Goal: Check status: Check status

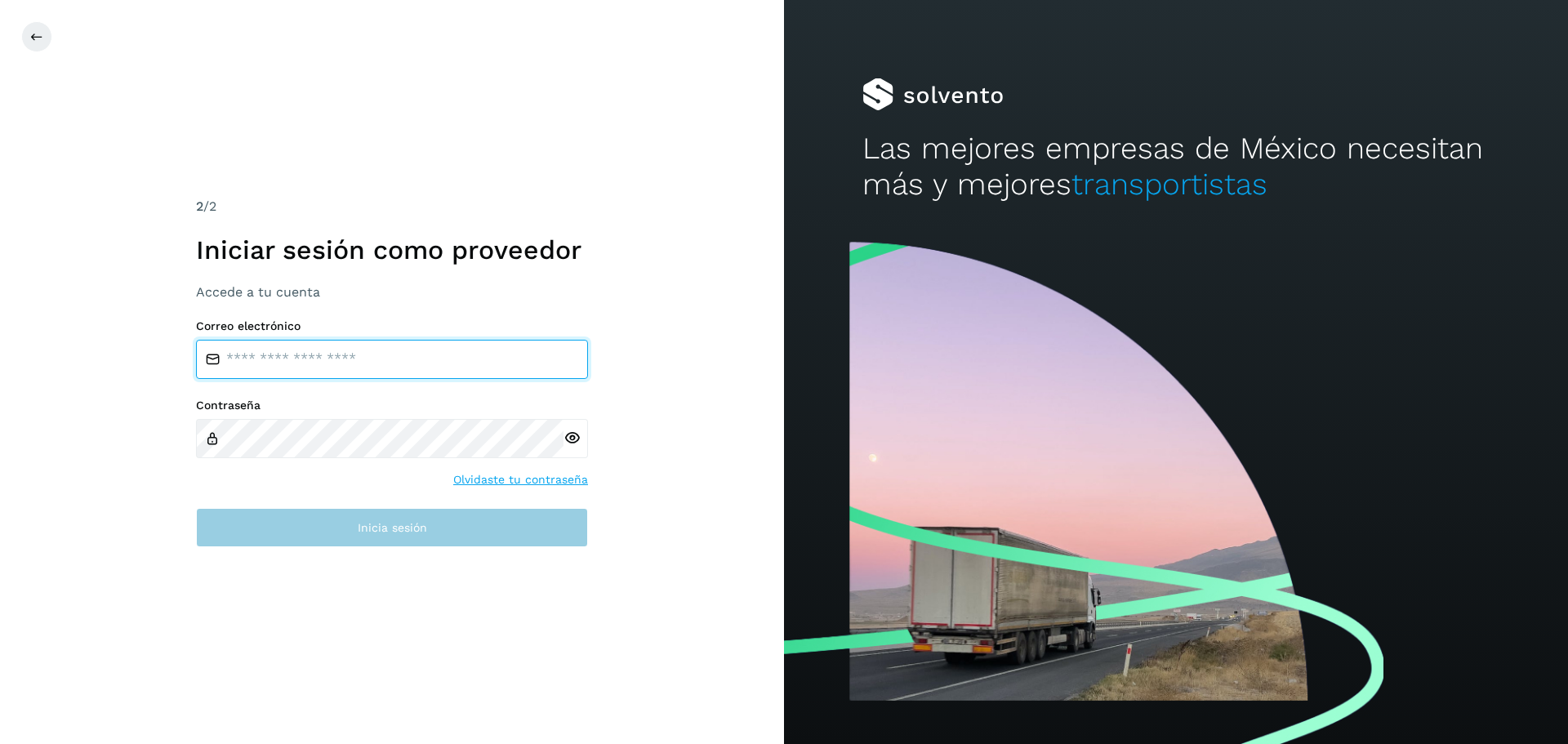
type input "**********"
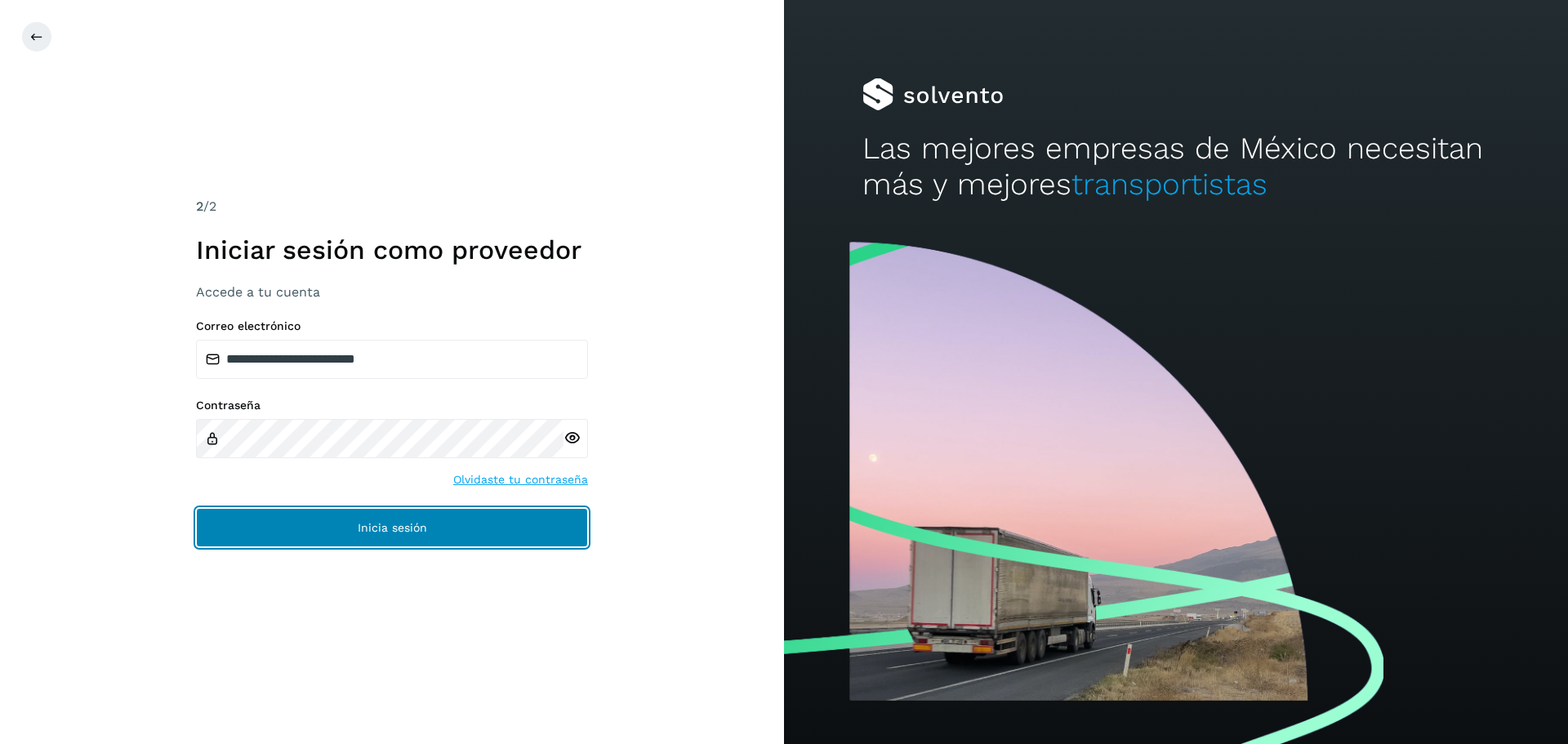
click at [382, 541] on button "Inicia sesión" at bounding box center [392, 528] width 392 height 39
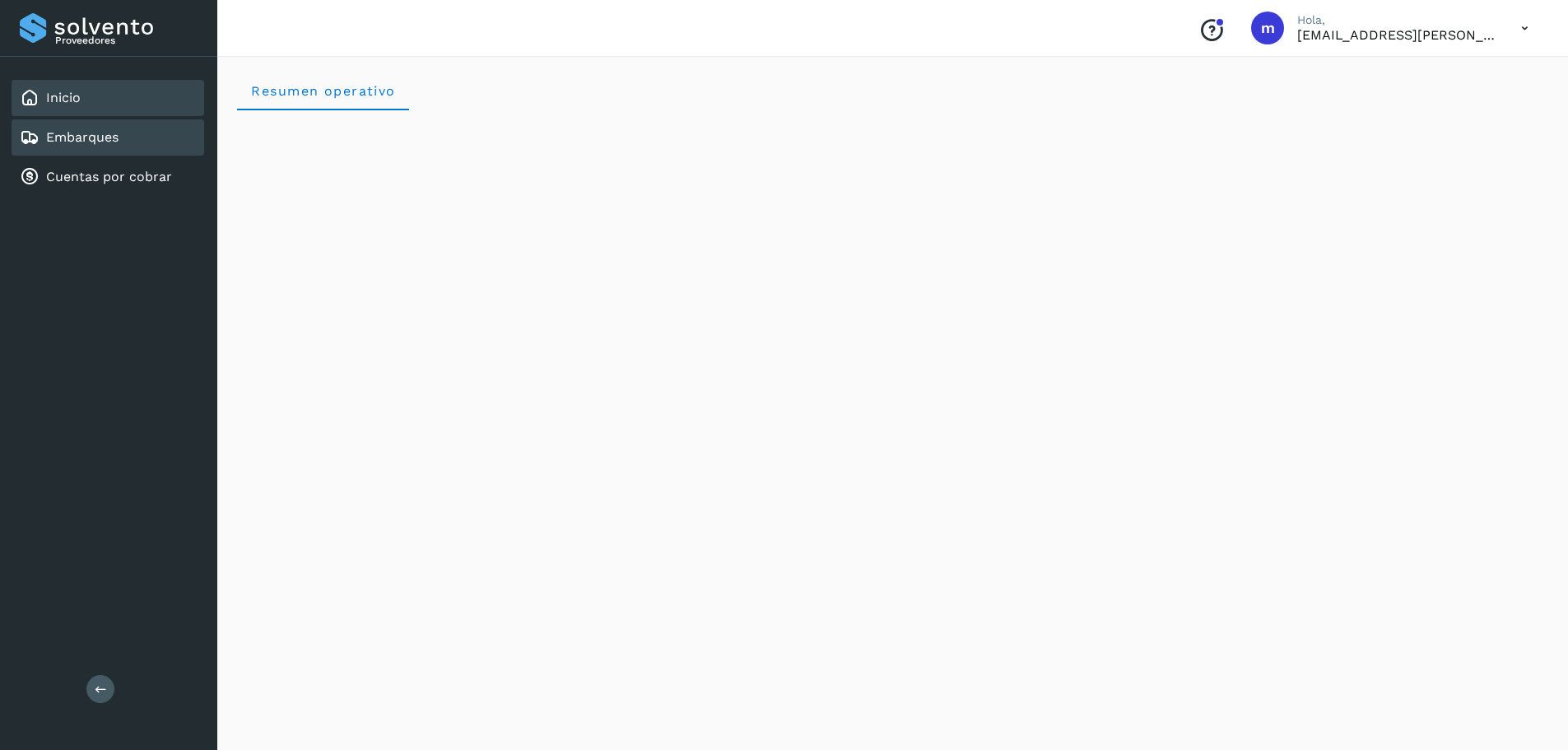
click at [98, 141] on link "Embarques" at bounding box center [82, 137] width 73 height 16
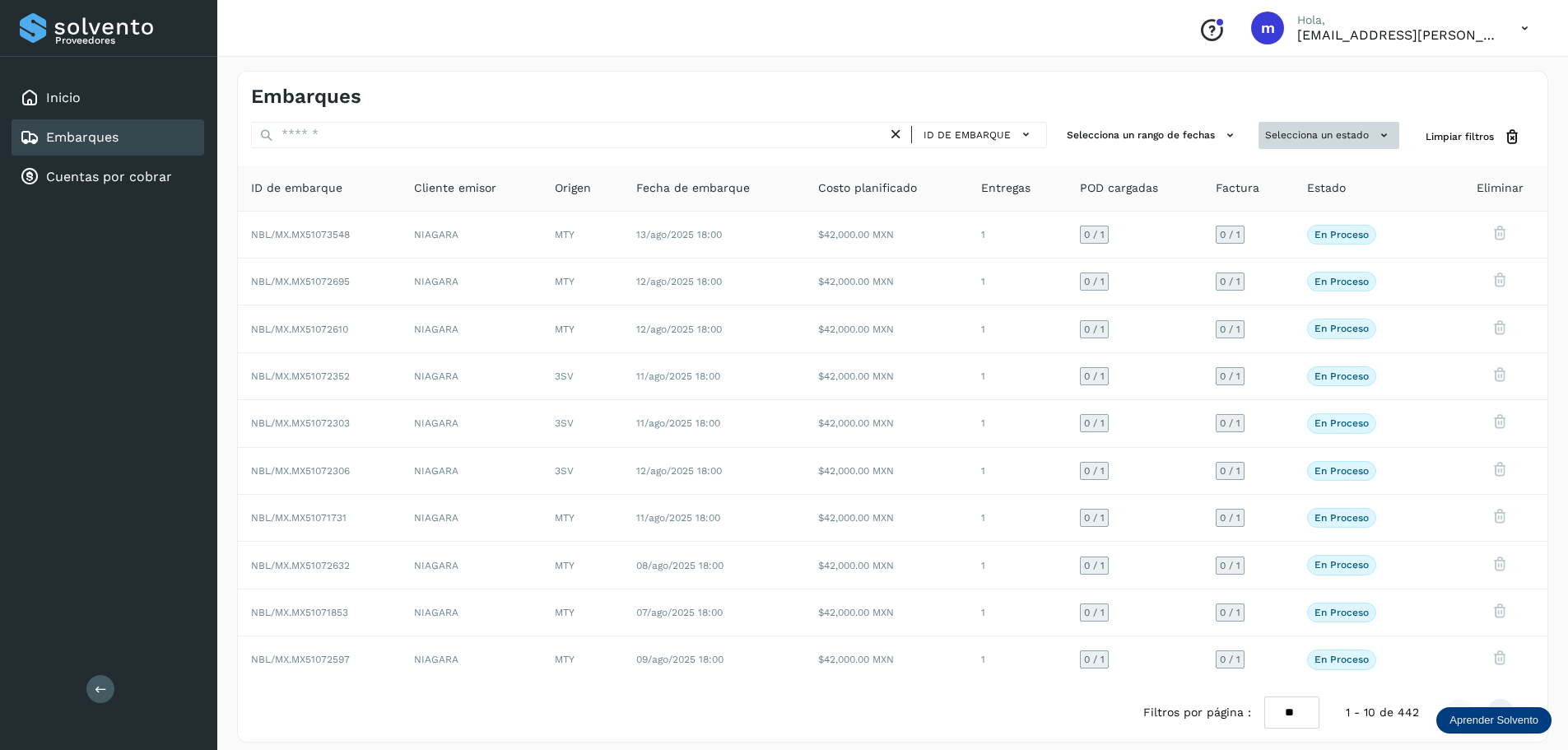
click at [1388, 132] on icon at bounding box center [1384, 136] width 17 height 17
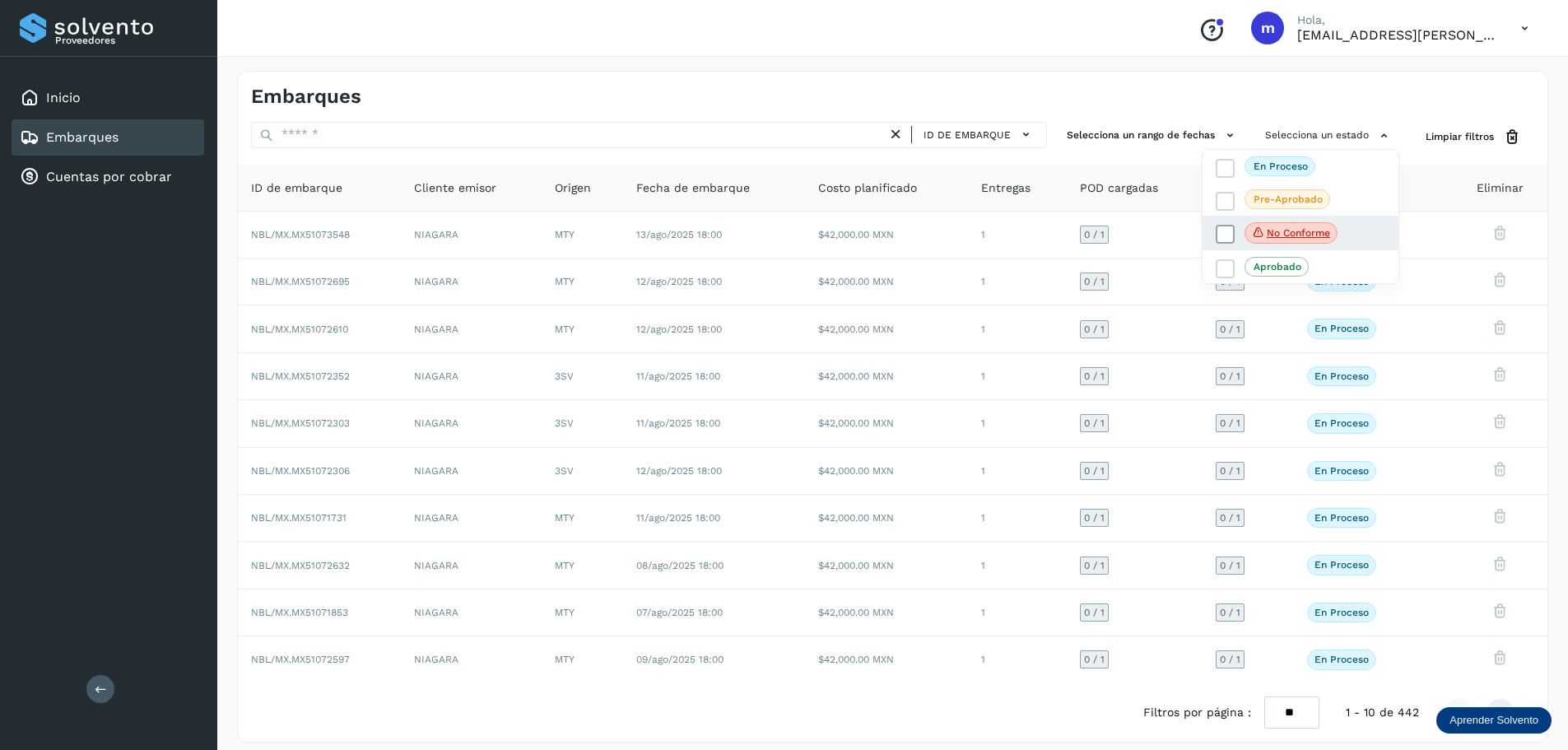
click at [1326, 236] on p "No conforme" at bounding box center [1298, 232] width 63 height 11
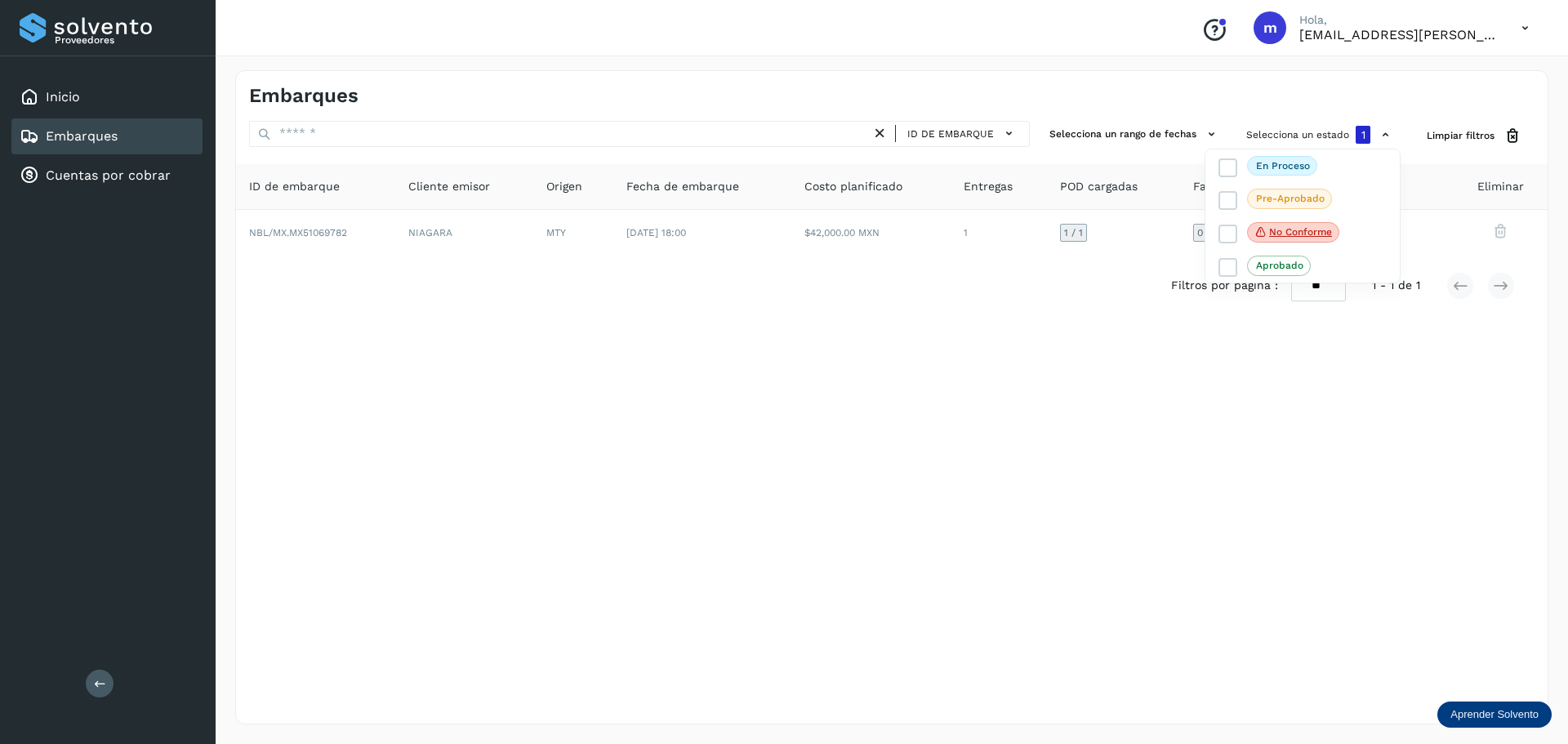
click at [1046, 495] on div at bounding box center [784, 372] width 1568 height 744
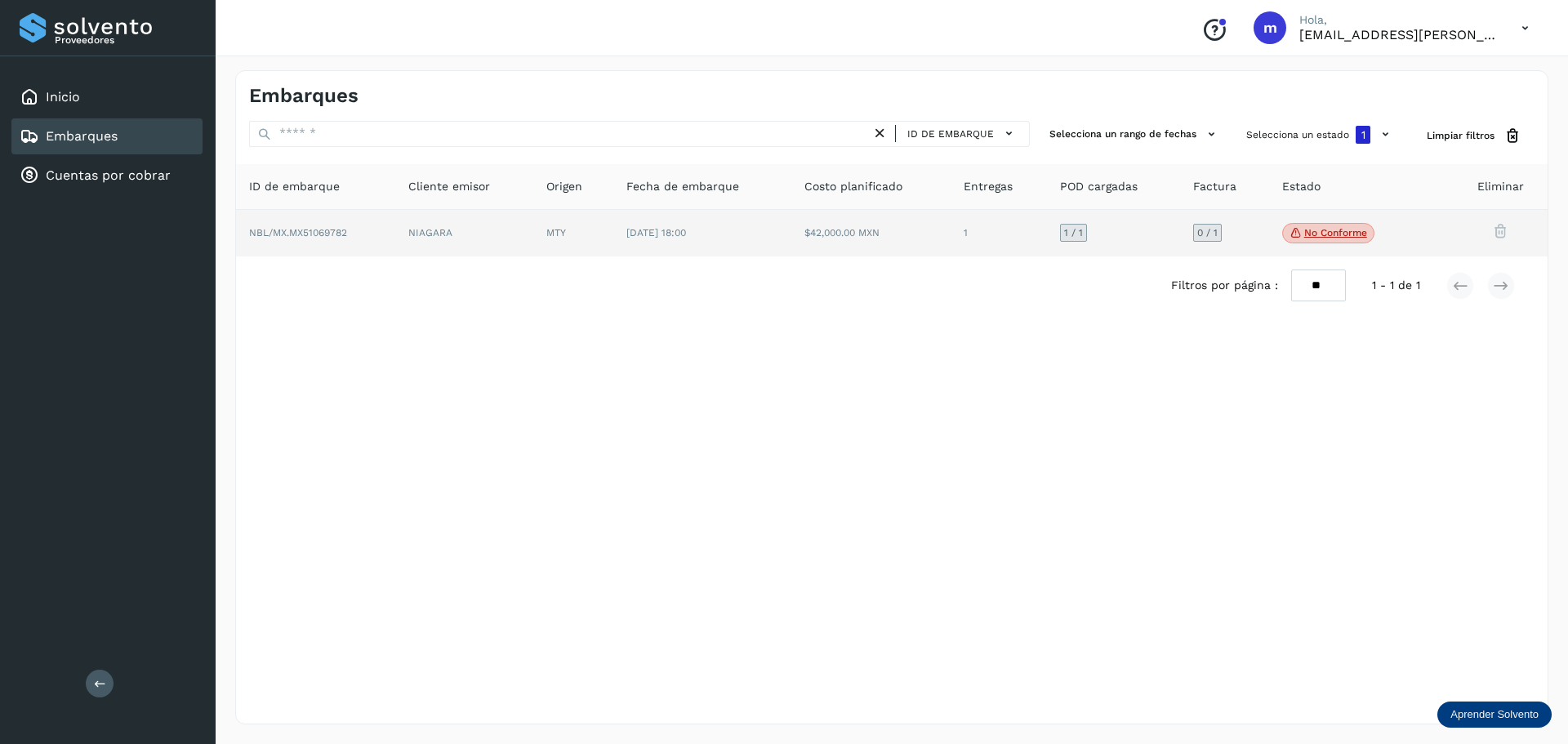
click at [1353, 237] on p "No conforme" at bounding box center [1335, 232] width 63 height 11
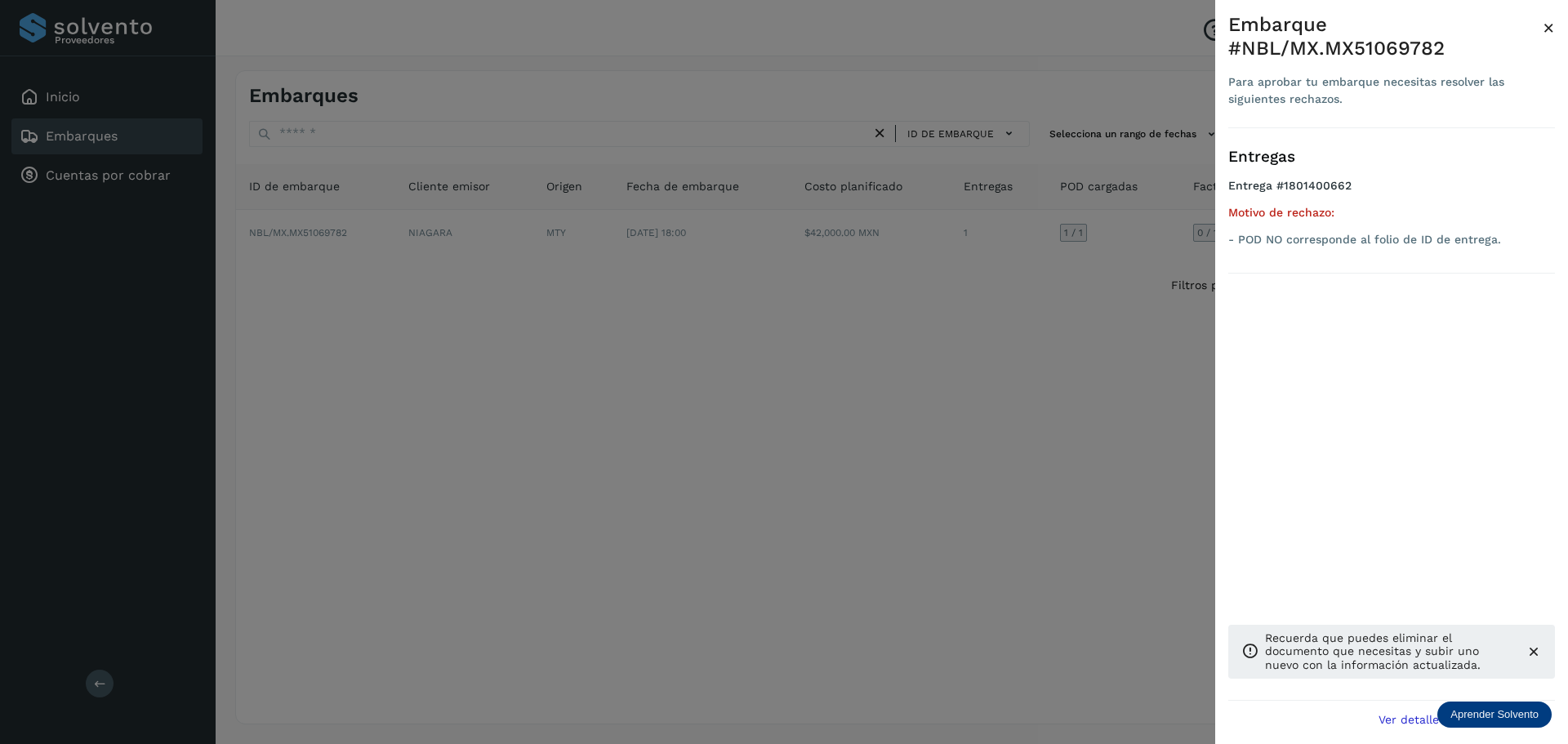
drag, startPoint x: 1010, startPoint y: 410, endPoint x: 977, endPoint y: 390, distance: 38.6
click at [1010, 412] on div at bounding box center [784, 372] width 1568 height 744
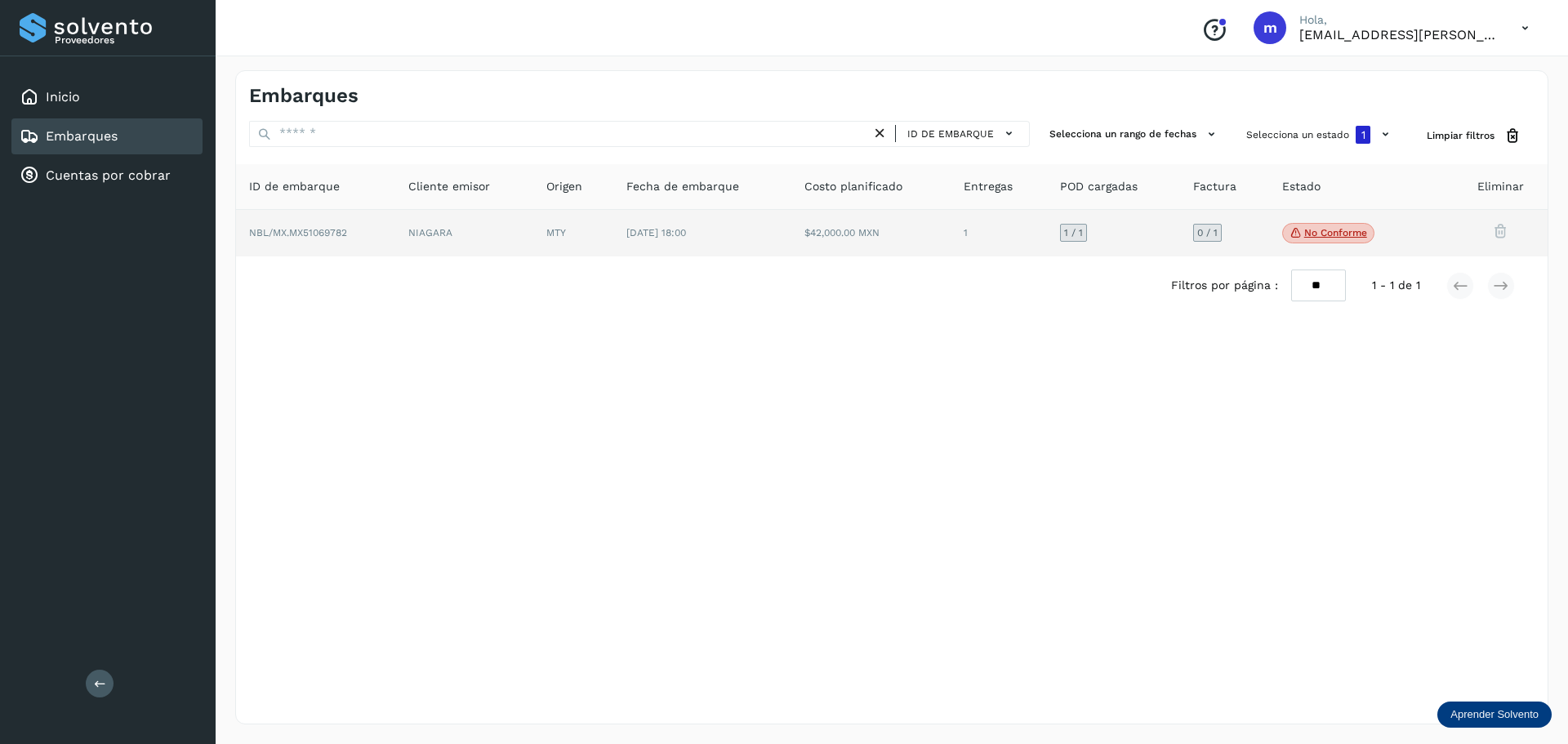
click at [330, 236] on span "NBL/MX.MX51069782" at bounding box center [298, 232] width 98 height 11
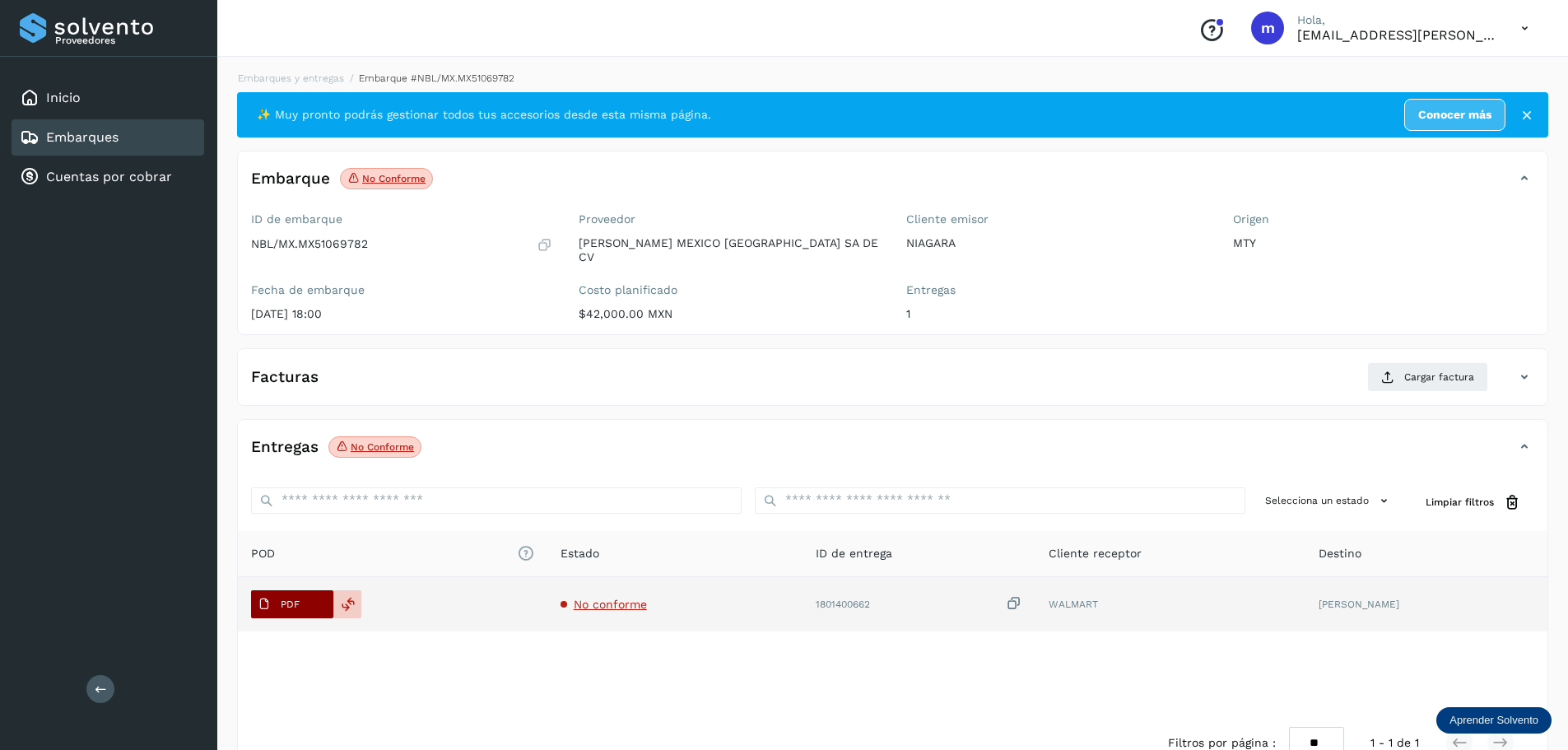
click at [305, 594] on span "PDF" at bounding box center [279, 604] width 55 height 26
click at [309, 590] on button "PDF" at bounding box center [292, 604] width 82 height 28
click at [310, 591] on button "PDF" at bounding box center [292, 604] width 82 height 28
click at [289, 599] on p "PDF" at bounding box center [290, 604] width 19 height 11
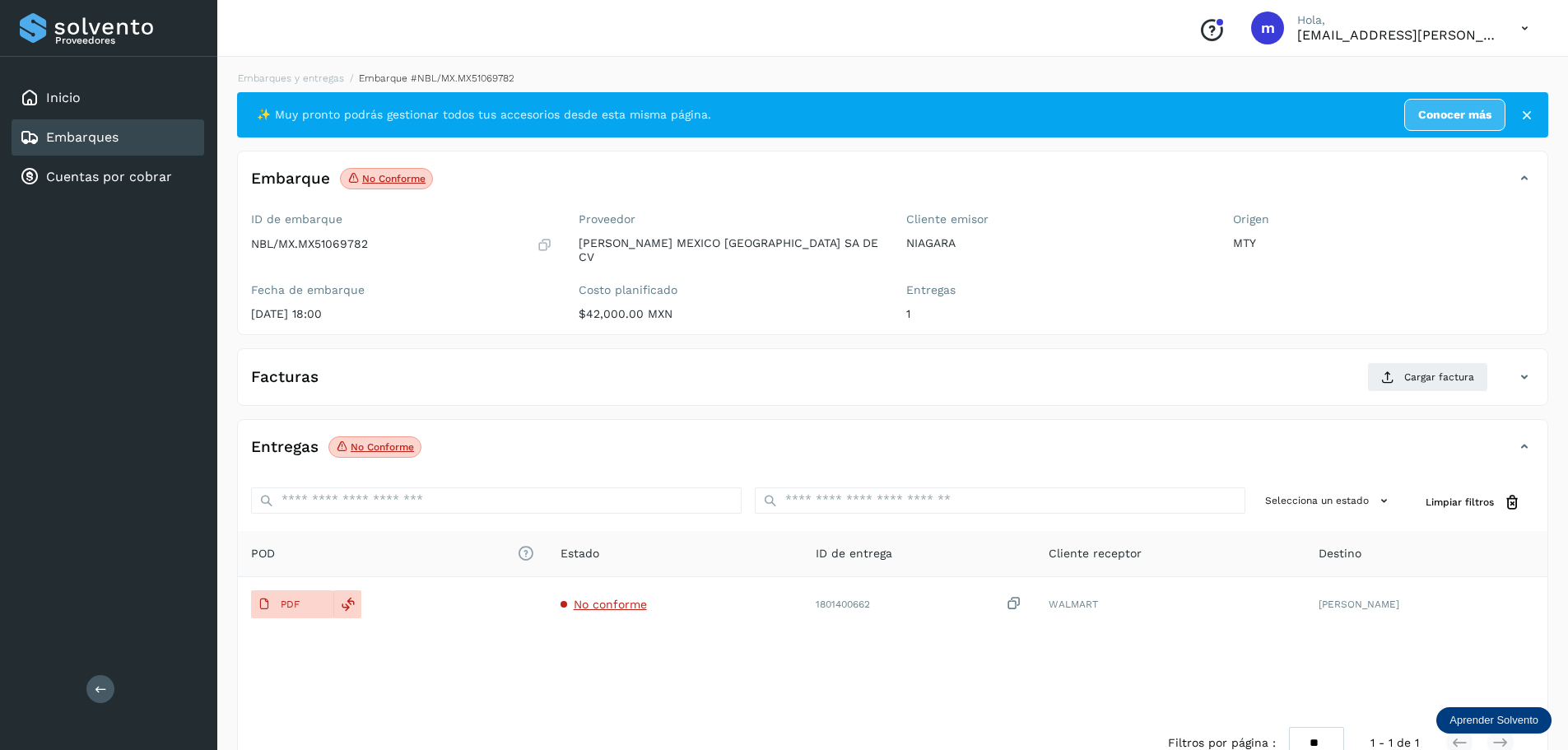
click at [1214, 641] on div "POD El tamaño máximo de archivo es de 20 Mb. Estado ID de entrega Cliente recep…" at bounding box center [892, 623] width 1310 height 183
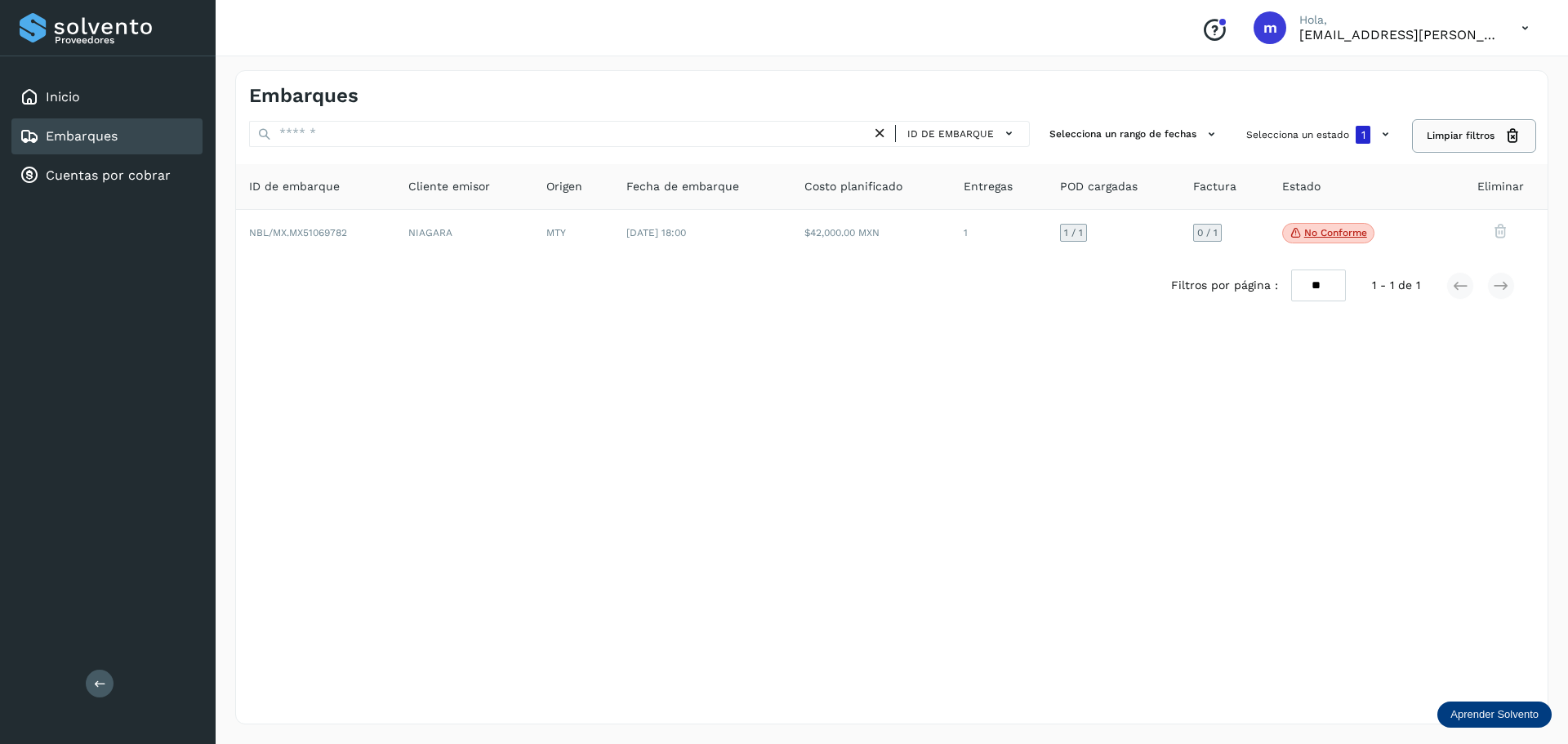
click at [1479, 134] on span "Limpiar filtros" at bounding box center [1460, 135] width 68 height 15
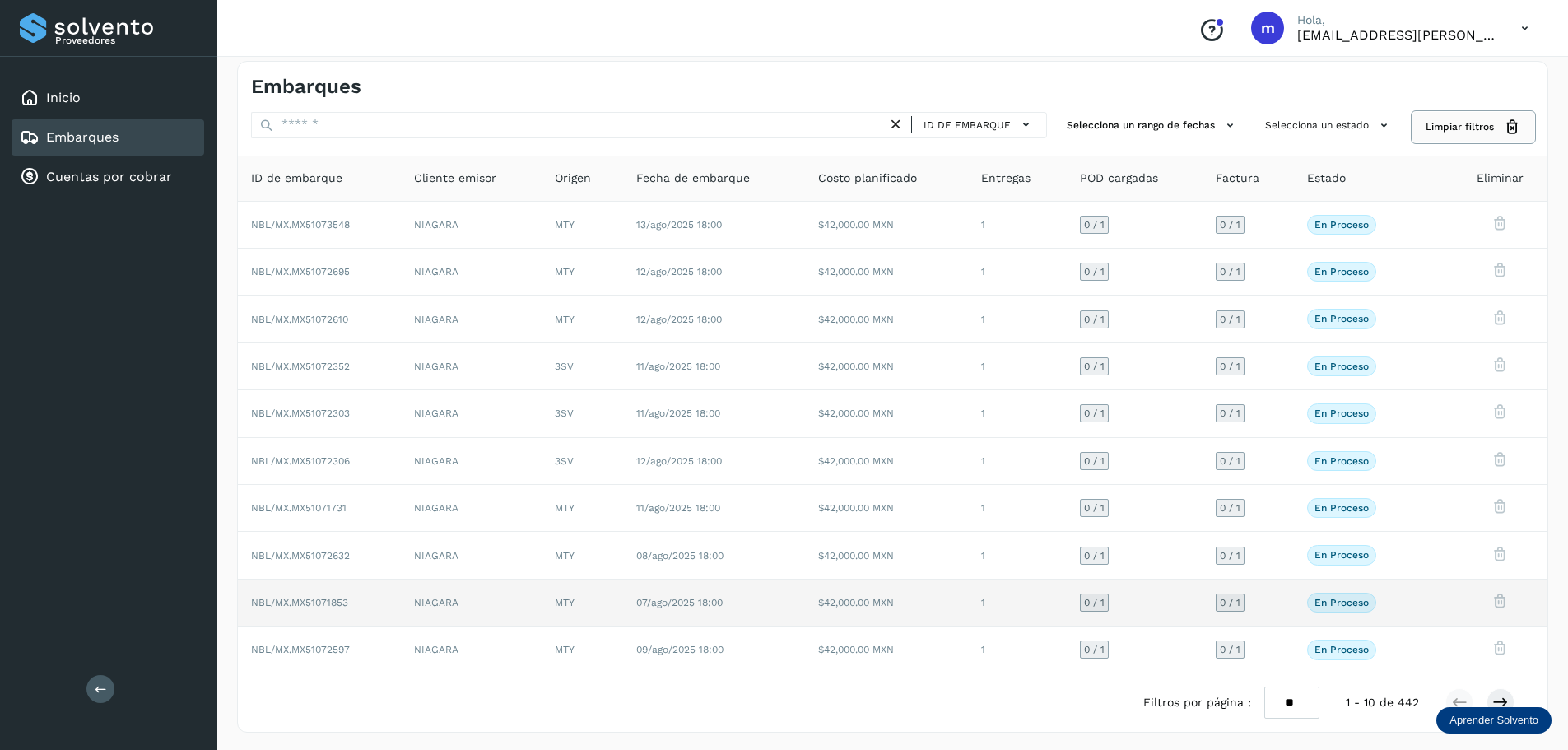
scroll to position [12, 0]
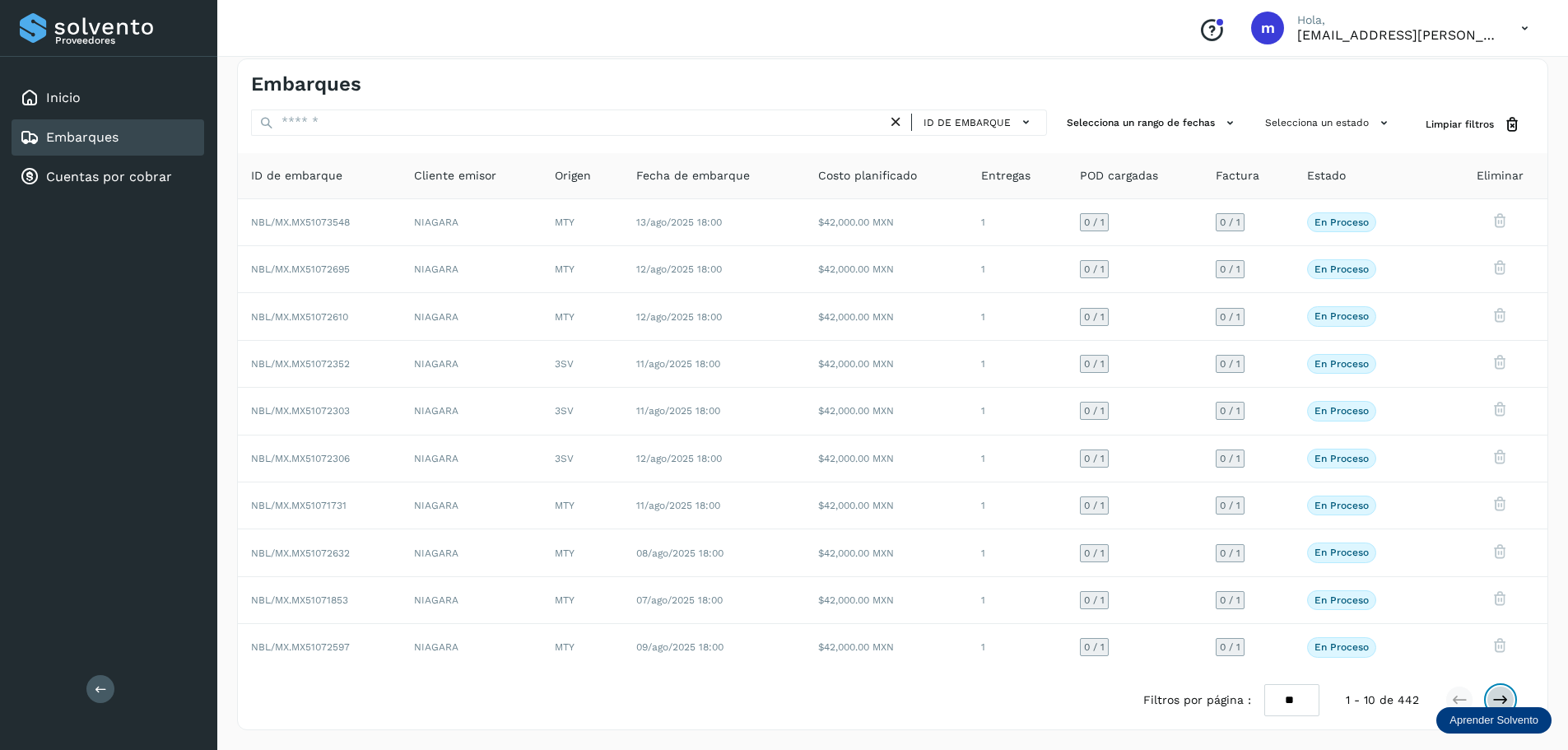
click at [1508, 701] on icon at bounding box center [1501, 700] width 16 height 16
click at [1507, 701] on icon at bounding box center [1501, 700] width 16 height 16
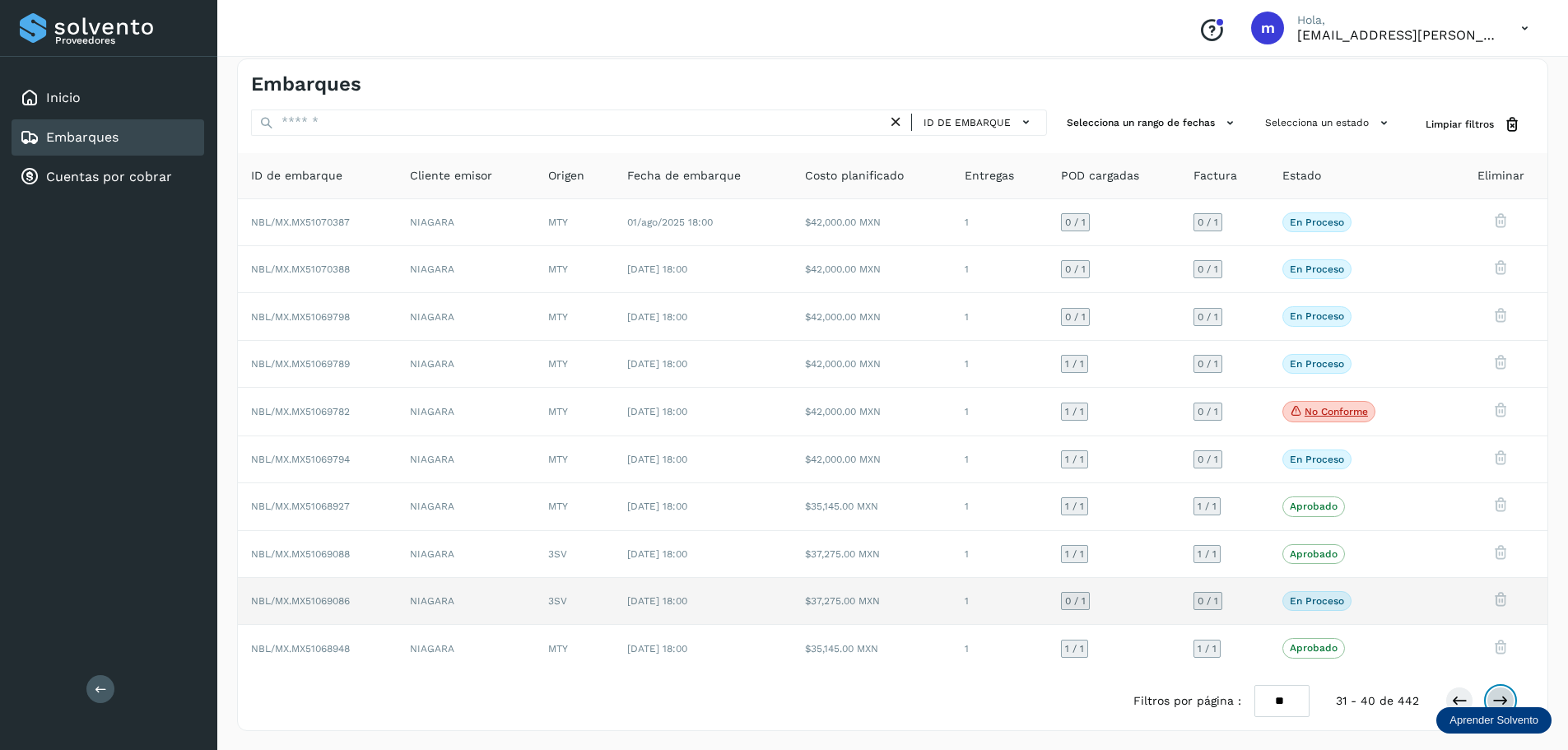
scroll to position [13, 0]
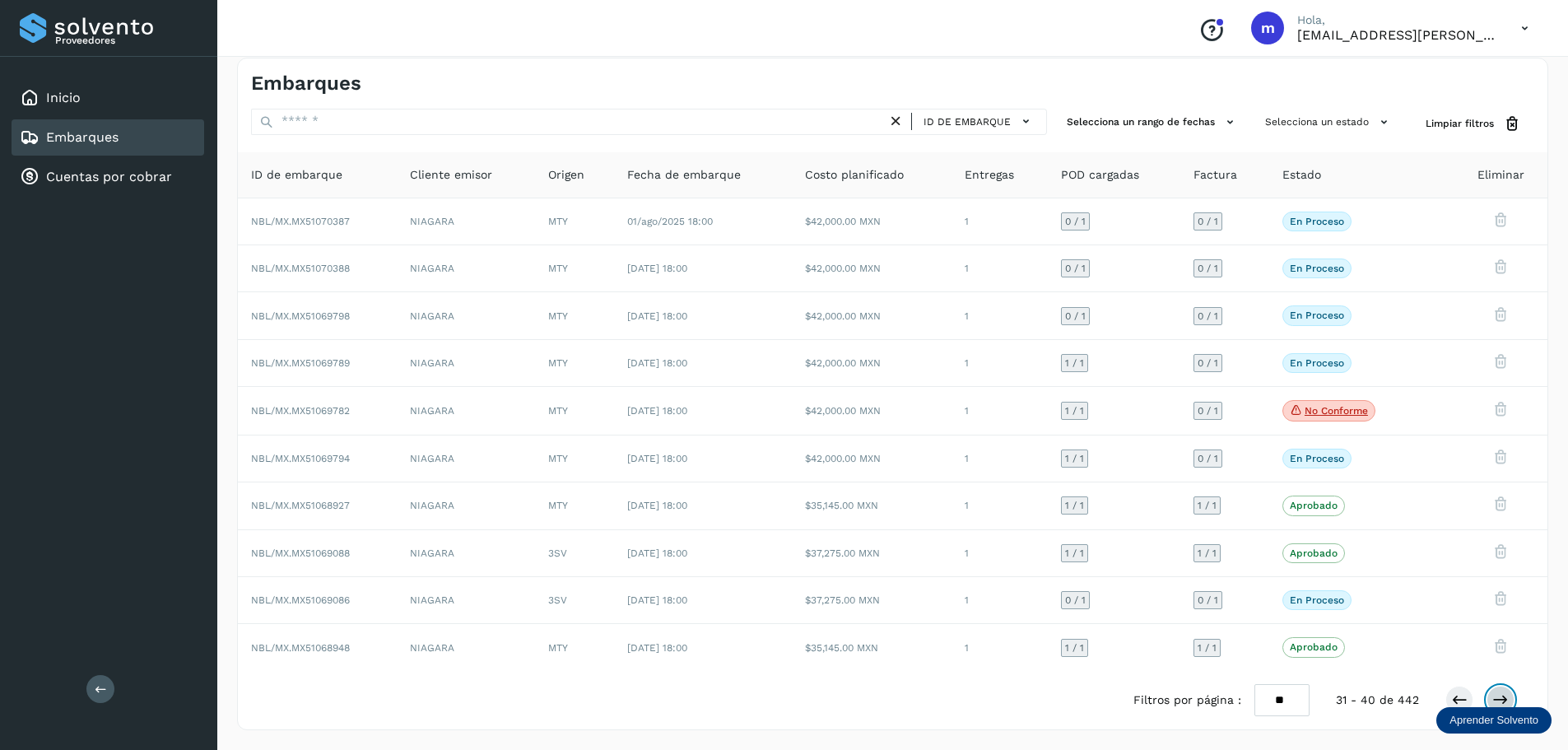
click at [1508, 699] on icon at bounding box center [1501, 700] width 16 height 16
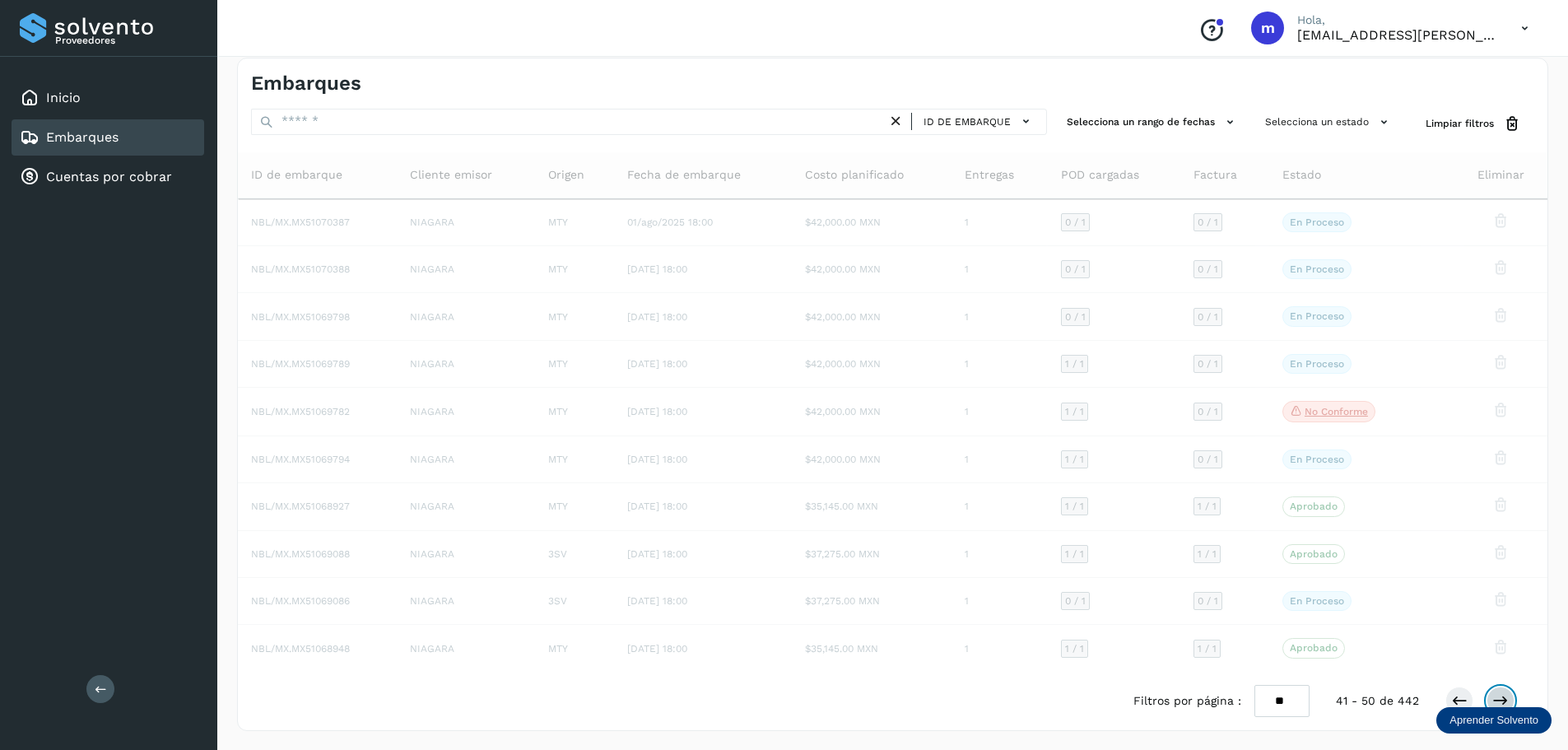
scroll to position [12, 0]
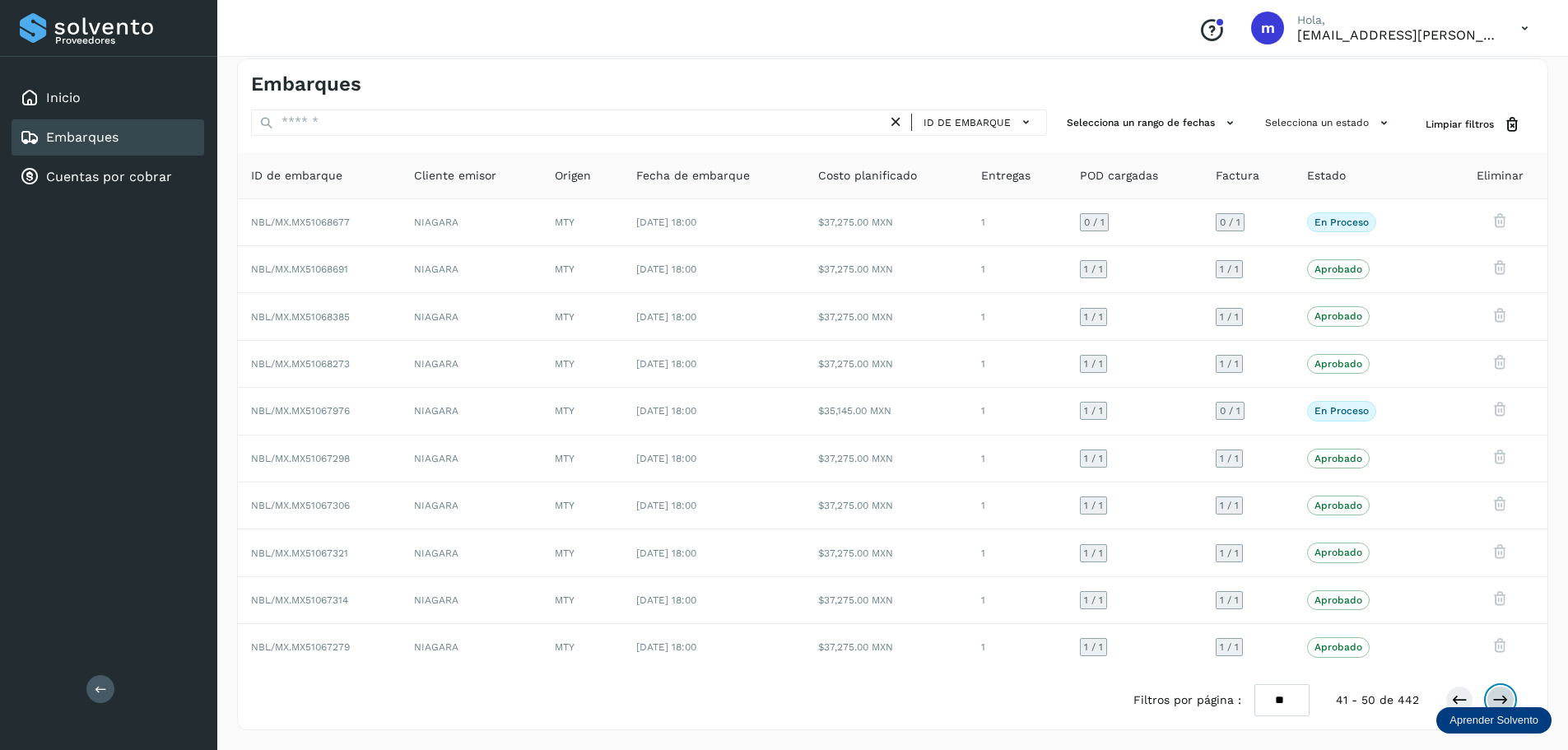
click at [1498, 697] on icon at bounding box center [1501, 700] width 16 height 16
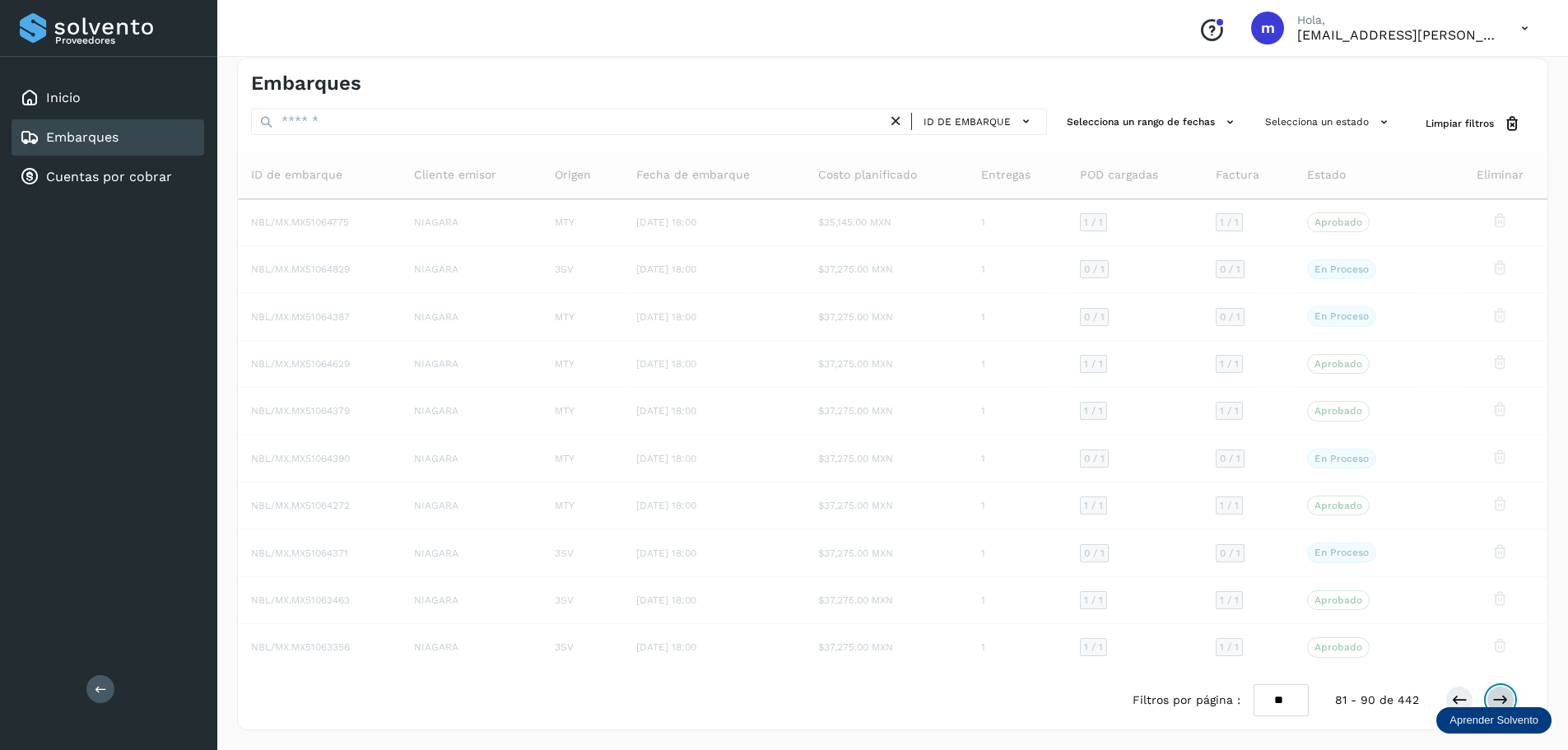
click at [1498, 697] on icon at bounding box center [1501, 700] width 16 height 16
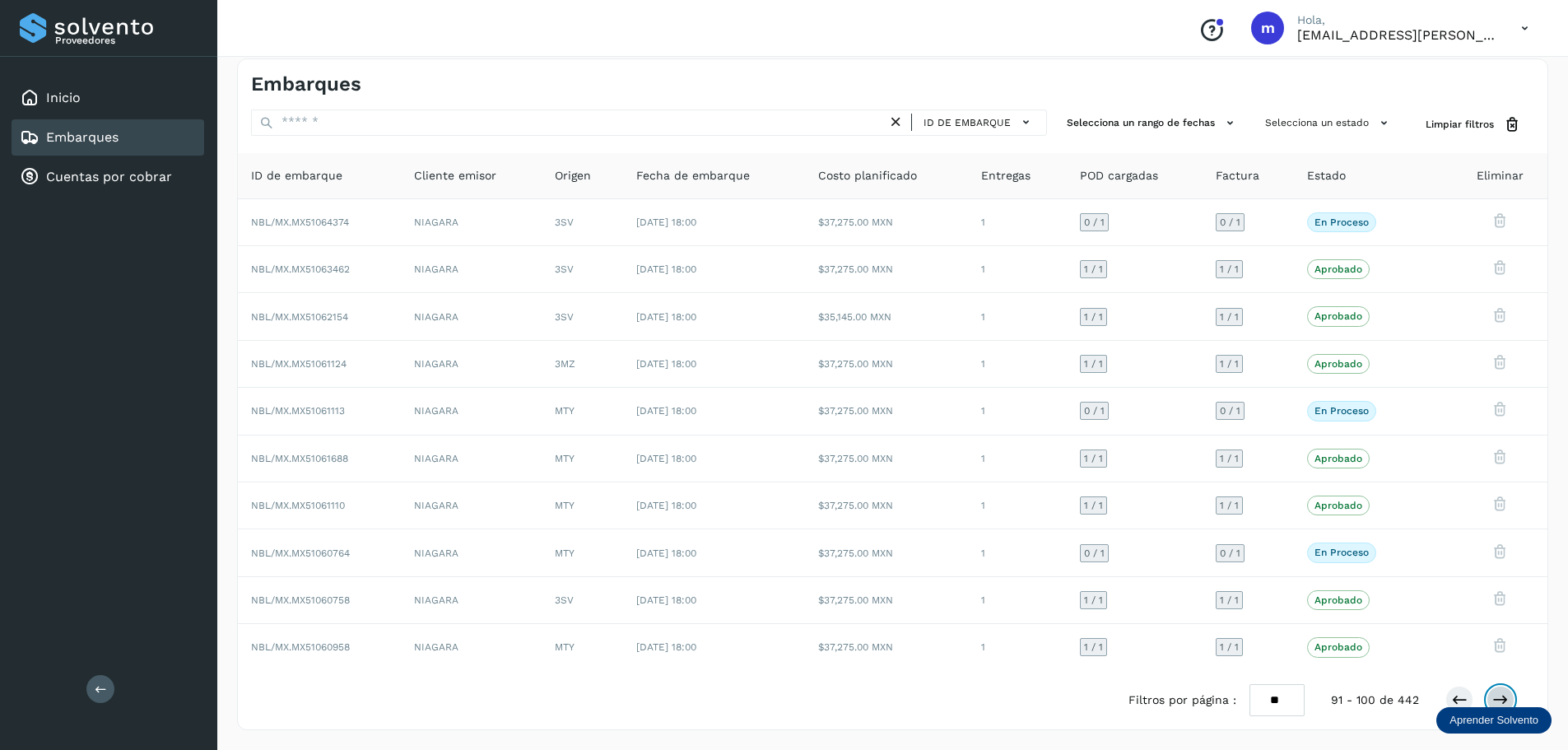
click at [1497, 702] on icon at bounding box center [1501, 700] width 16 height 16
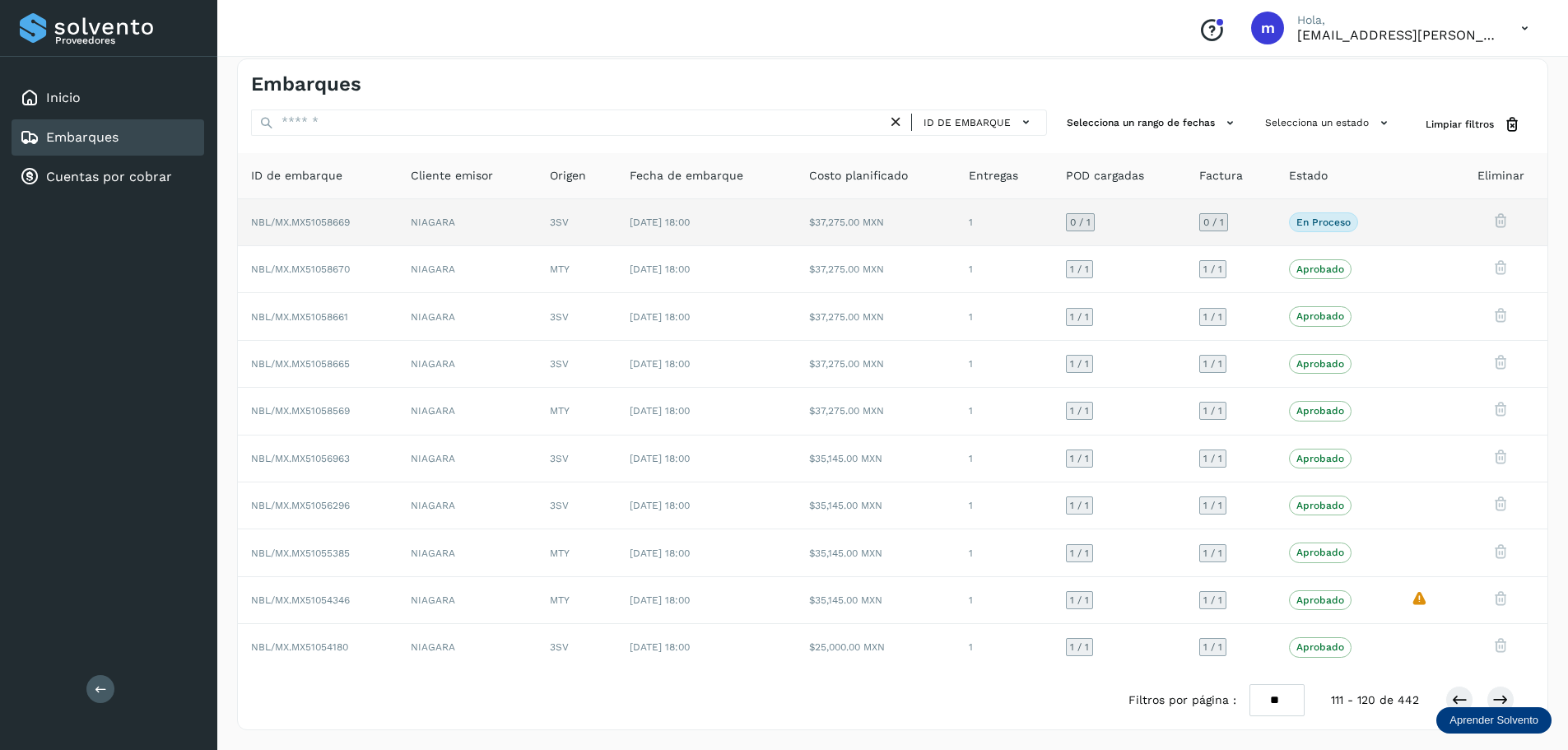
click at [293, 221] on span "NBL/MX.MX51058669" at bounding box center [301, 222] width 98 height 11
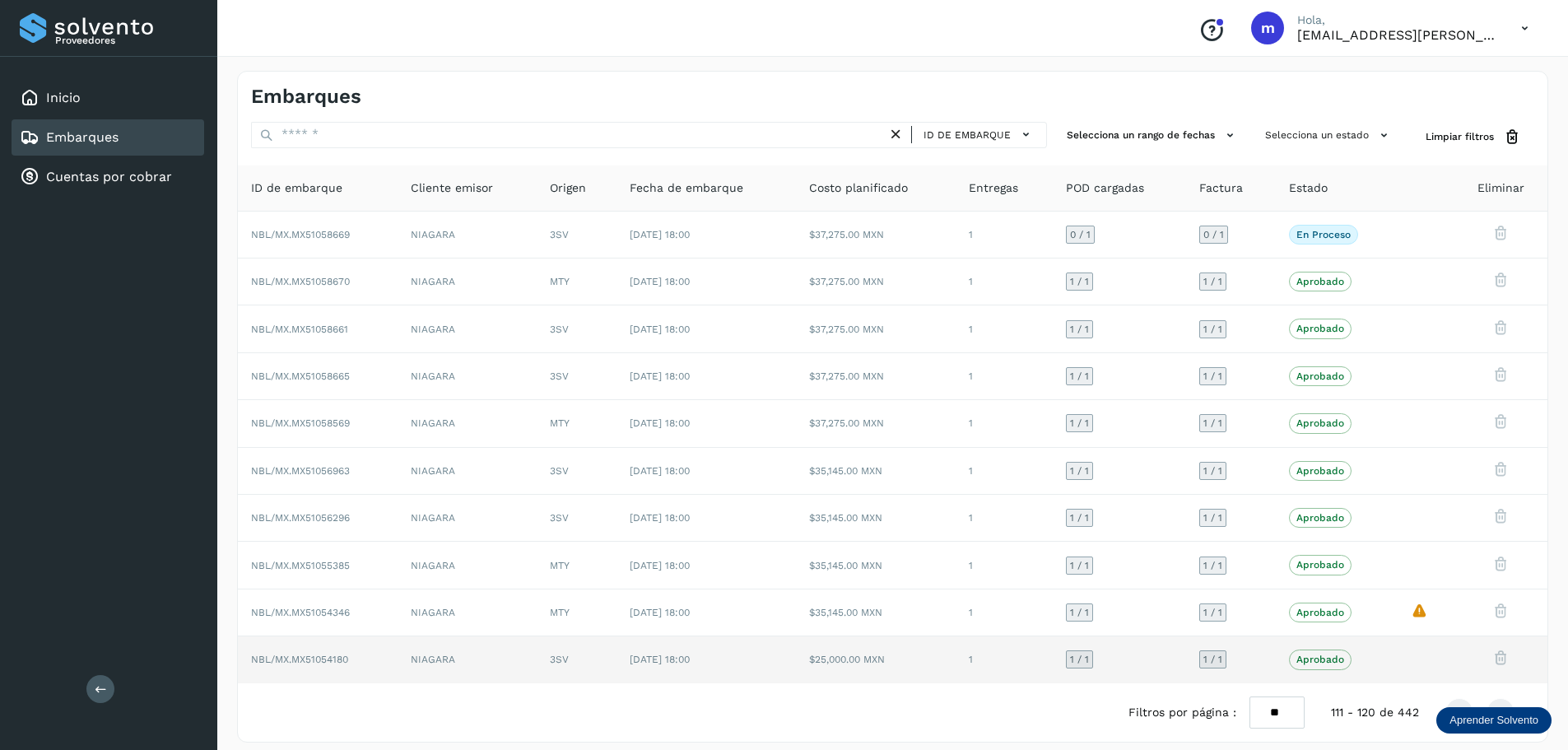
scroll to position [12, 0]
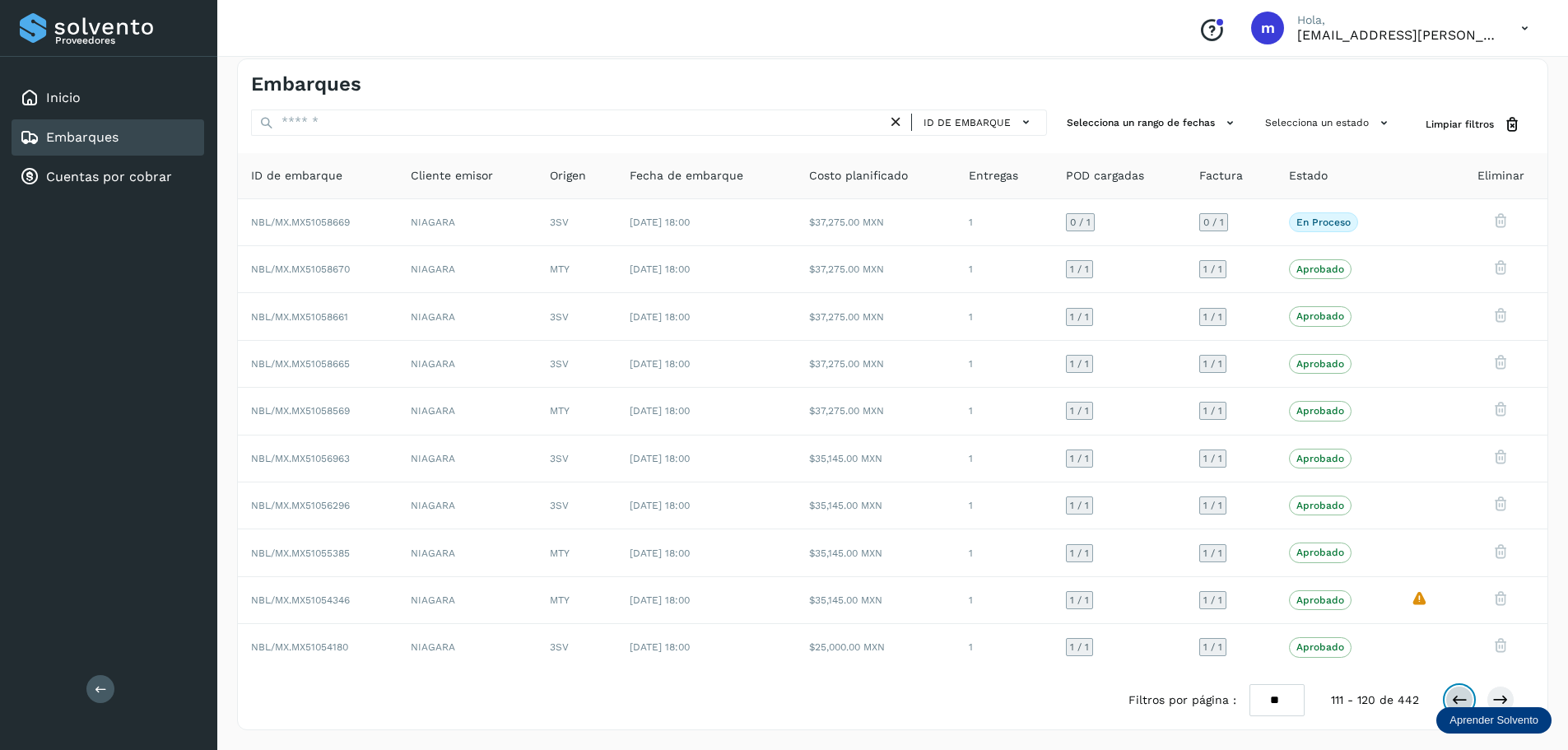
click at [1459, 697] on icon at bounding box center [1459, 700] width 16 height 16
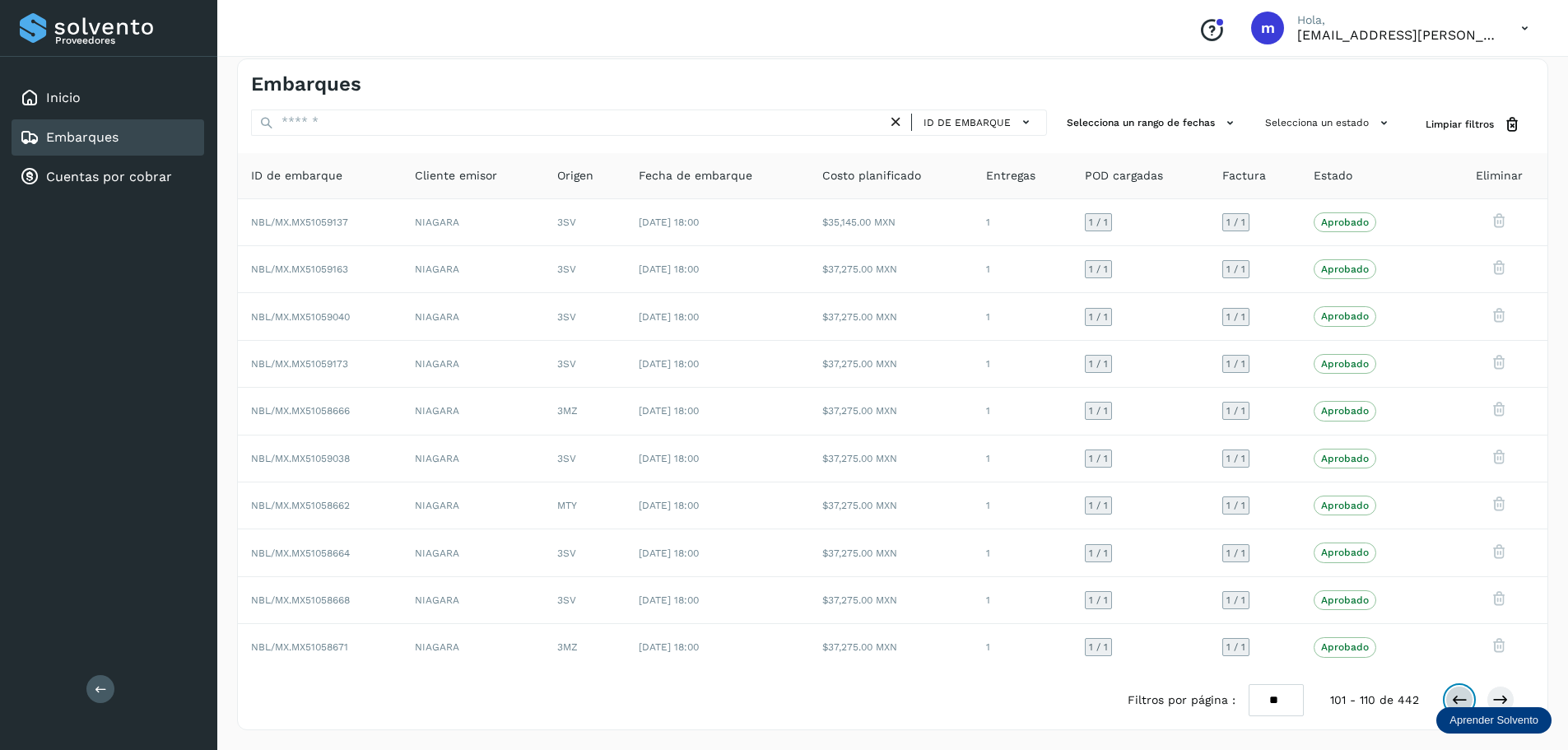
click at [1456, 700] on icon at bounding box center [1459, 700] width 16 height 16
click at [1463, 700] on icon at bounding box center [1459, 700] width 16 height 16
click at [1459, 693] on icon at bounding box center [1459, 700] width 16 height 16
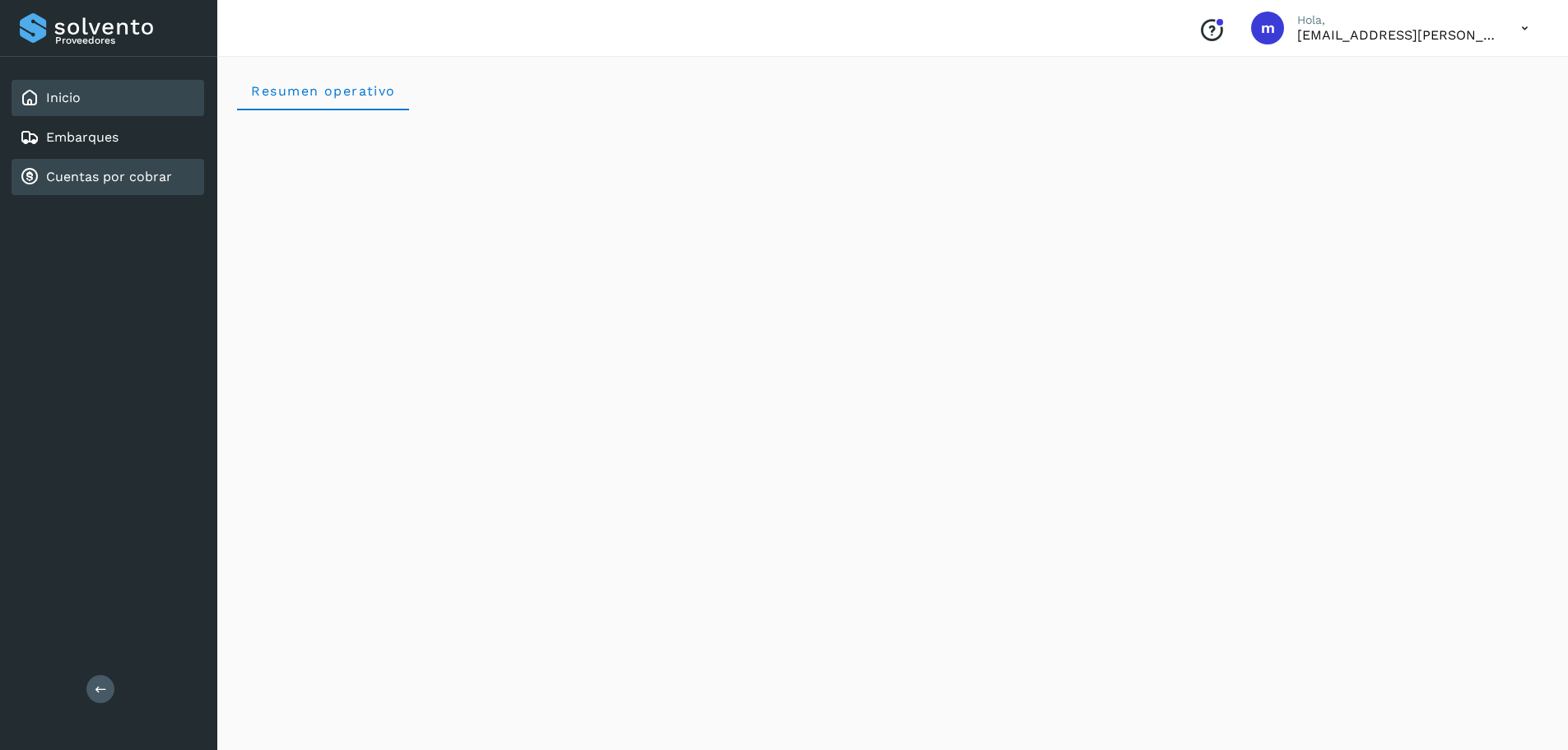
click at [124, 172] on link "Cuentas por cobrar" at bounding box center [109, 176] width 126 height 16
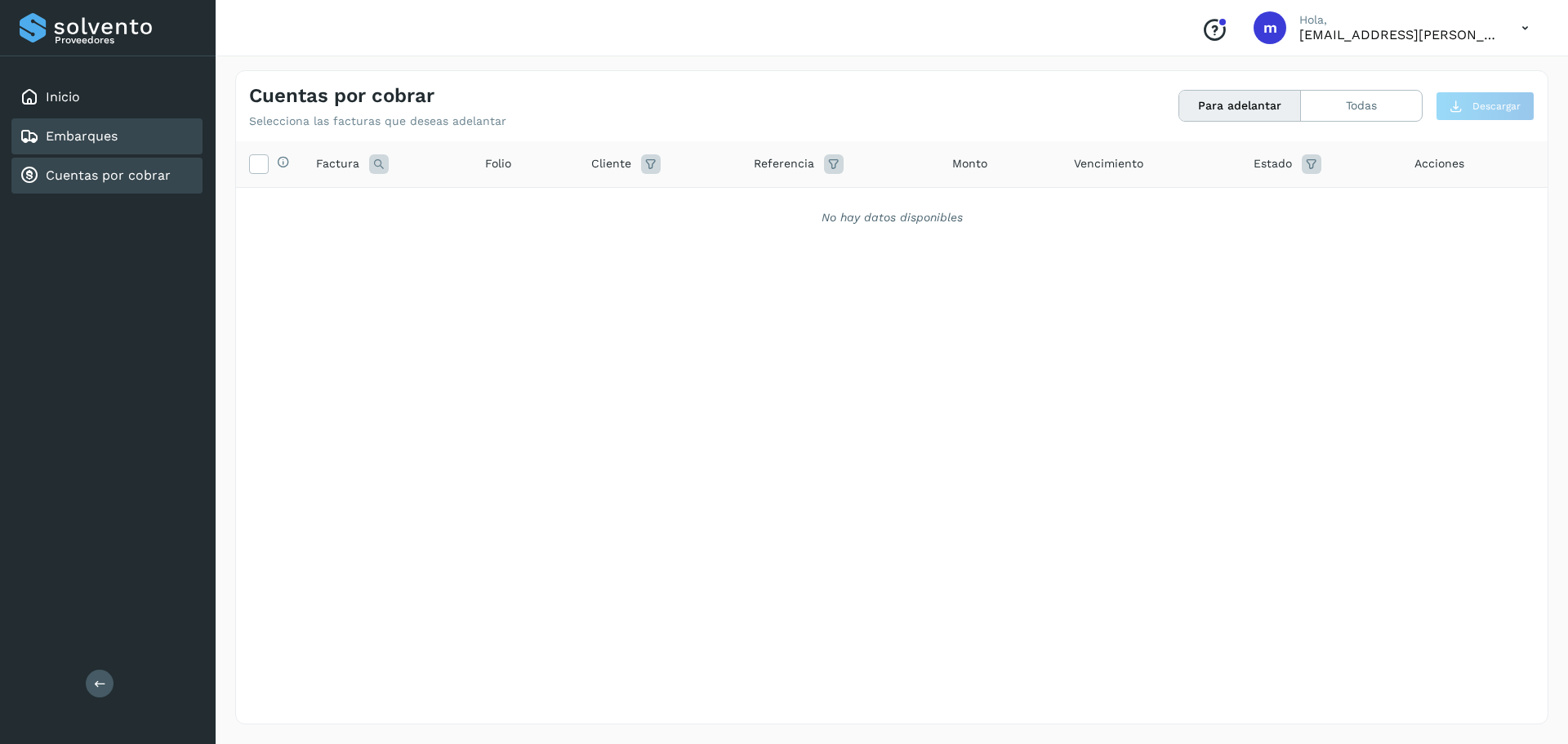
click at [88, 137] on link "Embarques" at bounding box center [81, 136] width 72 height 15
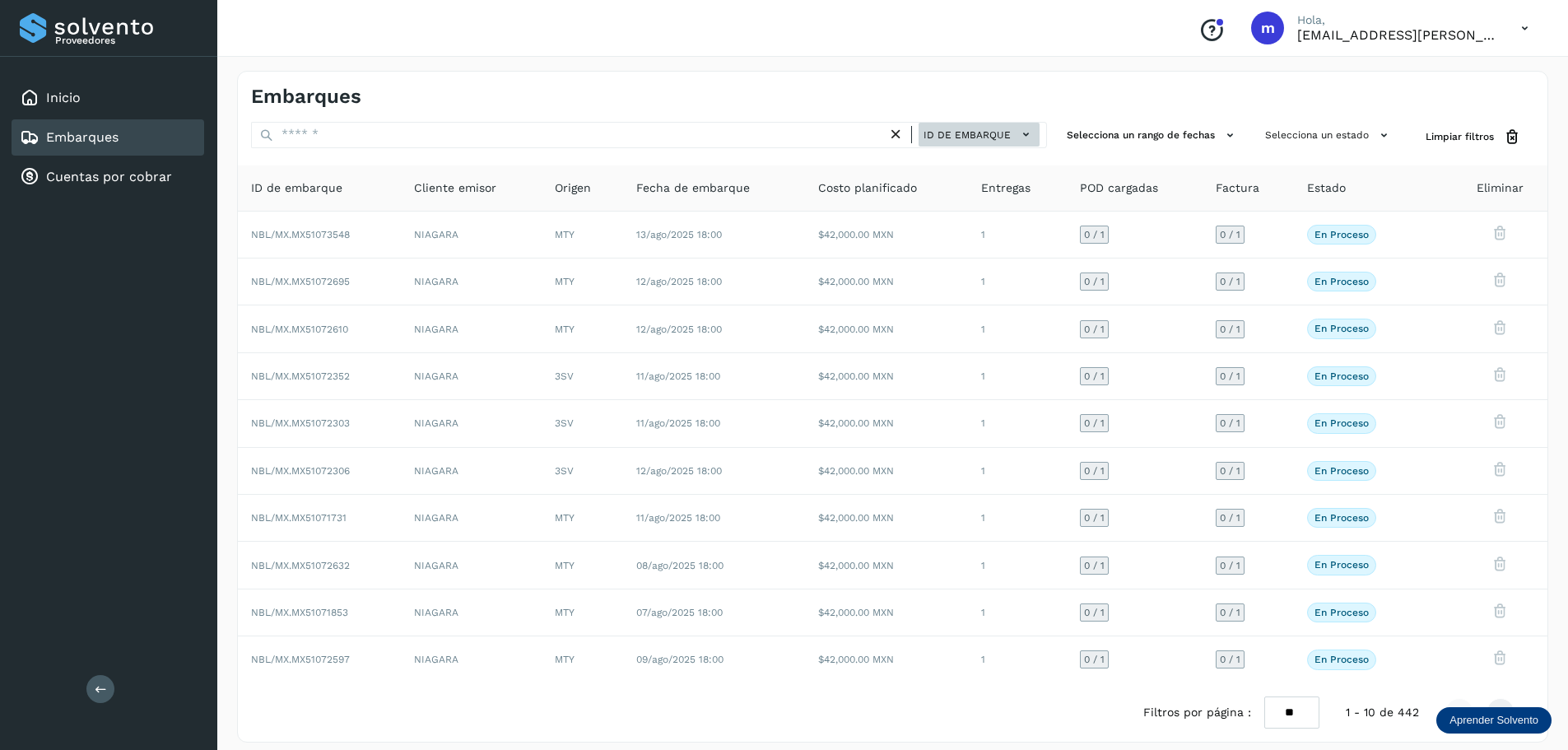
click at [1032, 133] on icon at bounding box center [1026, 135] width 17 height 17
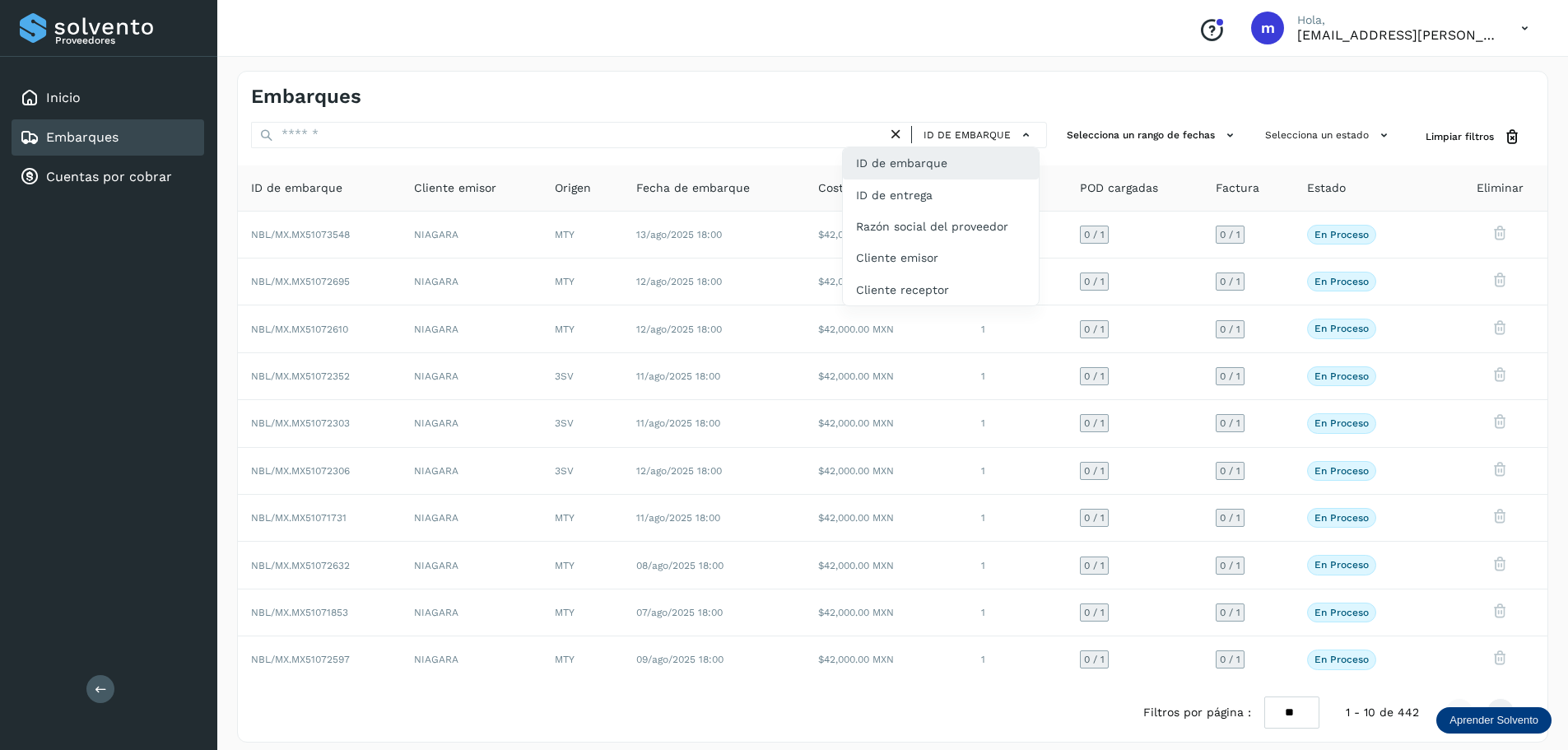
click at [915, 167] on div "ID de embarque" at bounding box center [941, 163] width 196 height 31
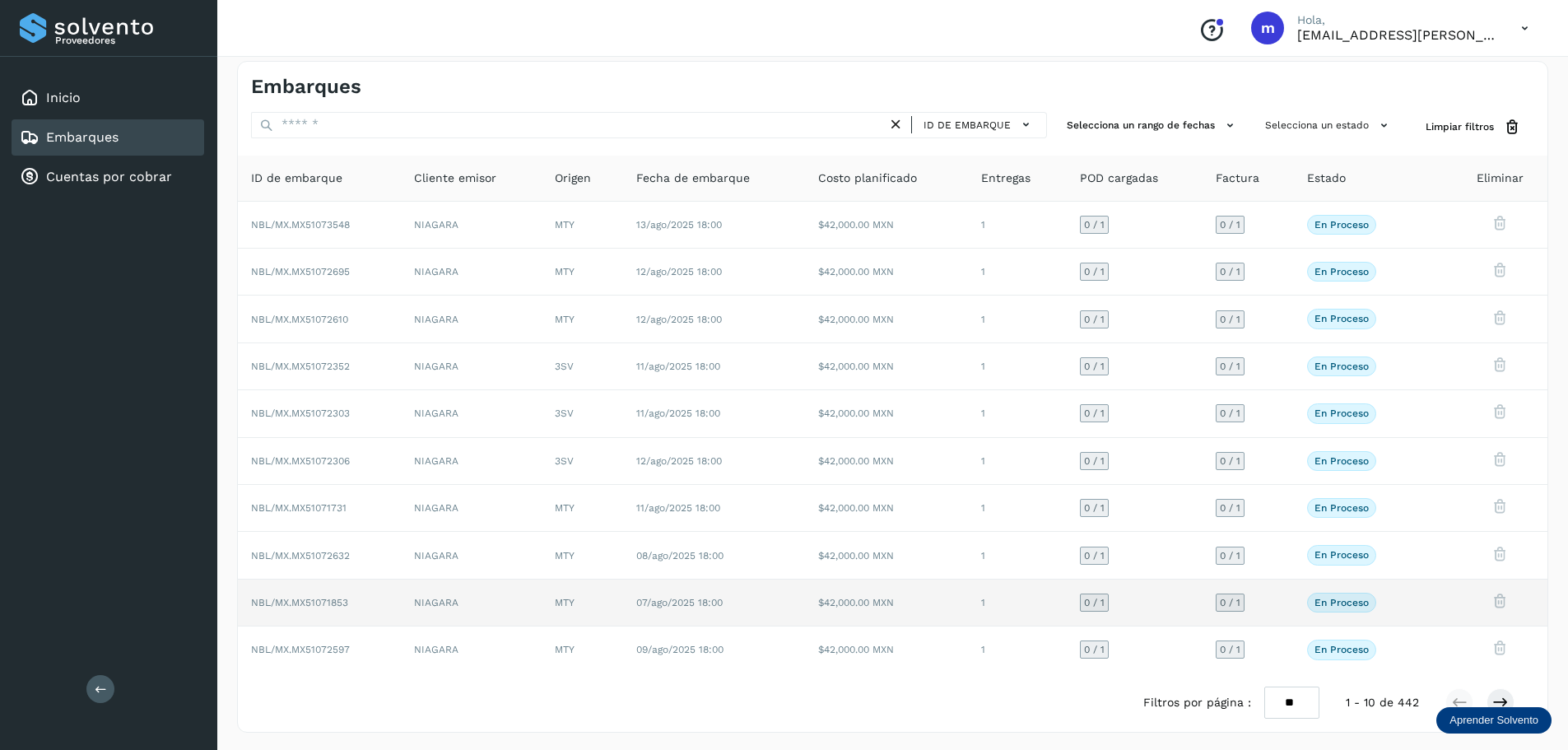
scroll to position [12, 0]
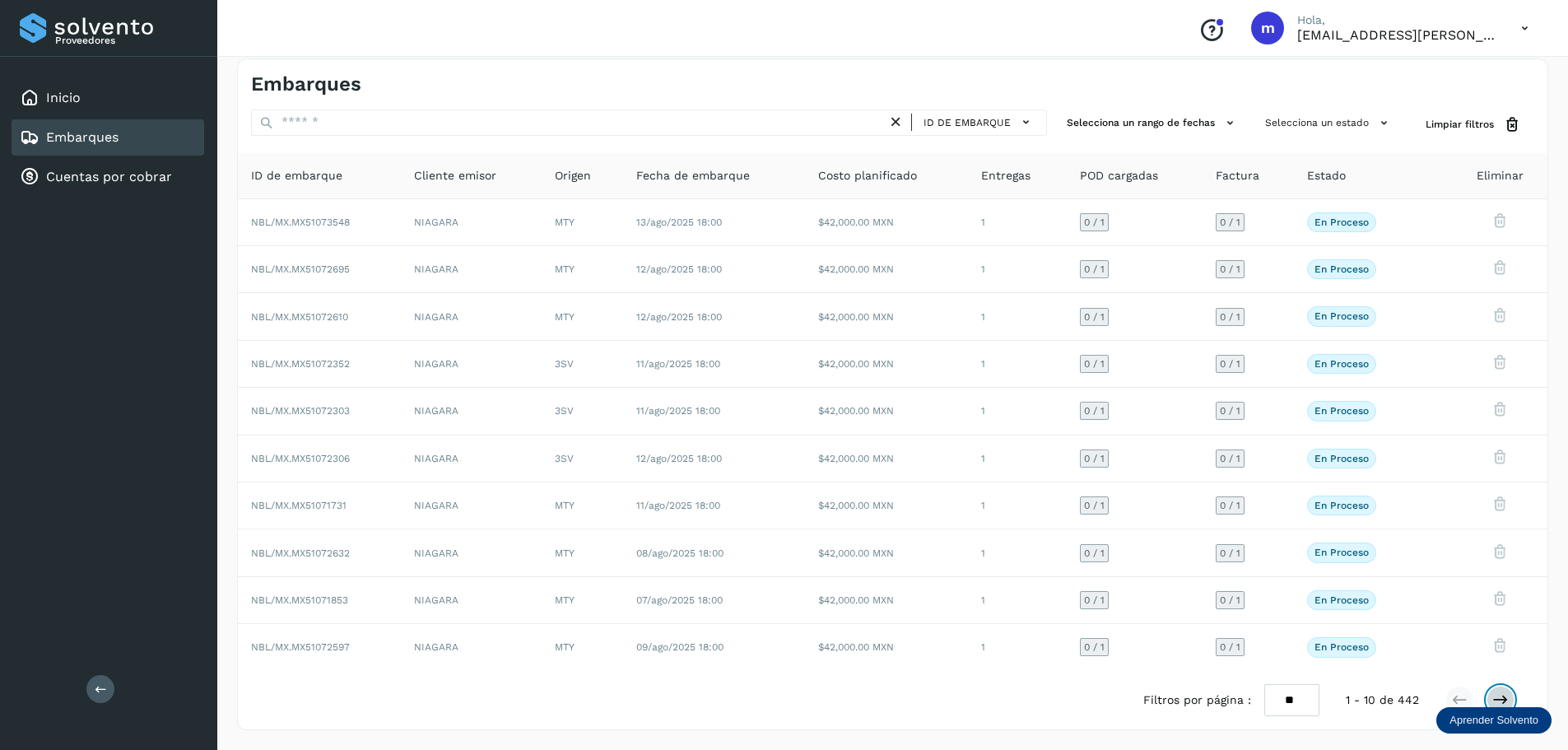
click at [1506, 702] on icon at bounding box center [1501, 700] width 16 height 16
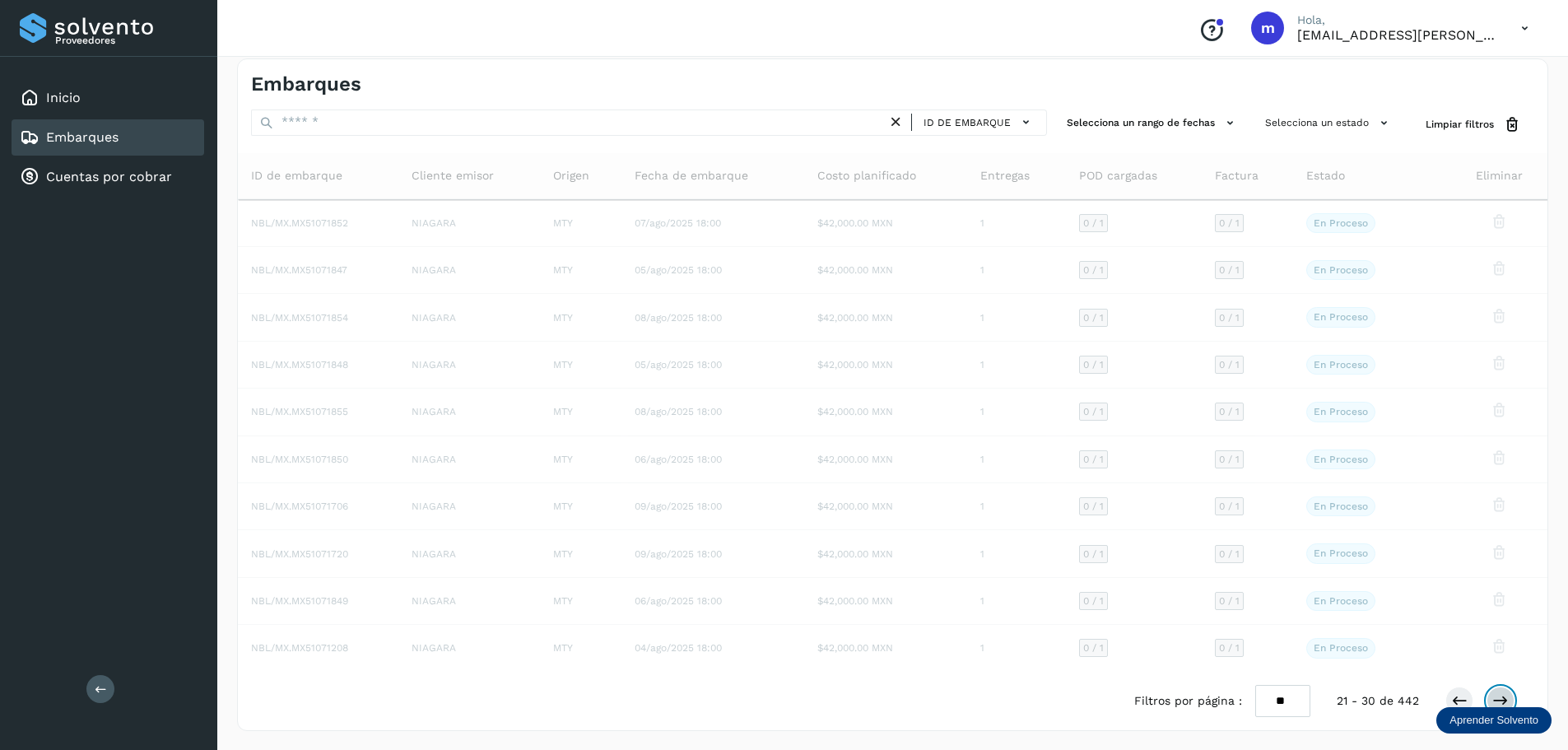
click at [1506, 702] on icon at bounding box center [1501, 700] width 16 height 16
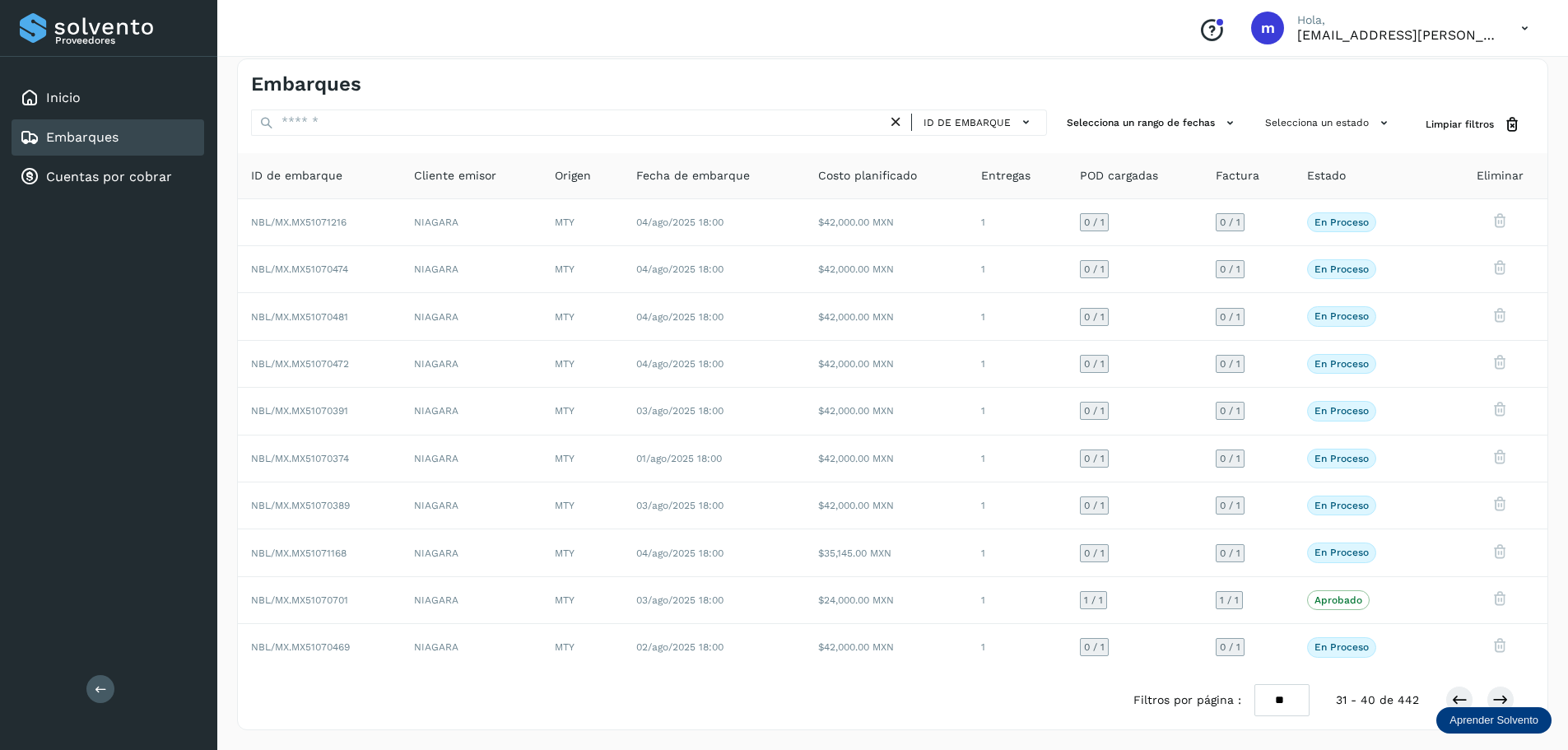
click at [1489, 717] on p "Aprender Solvento" at bounding box center [1494, 720] width 89 height 13
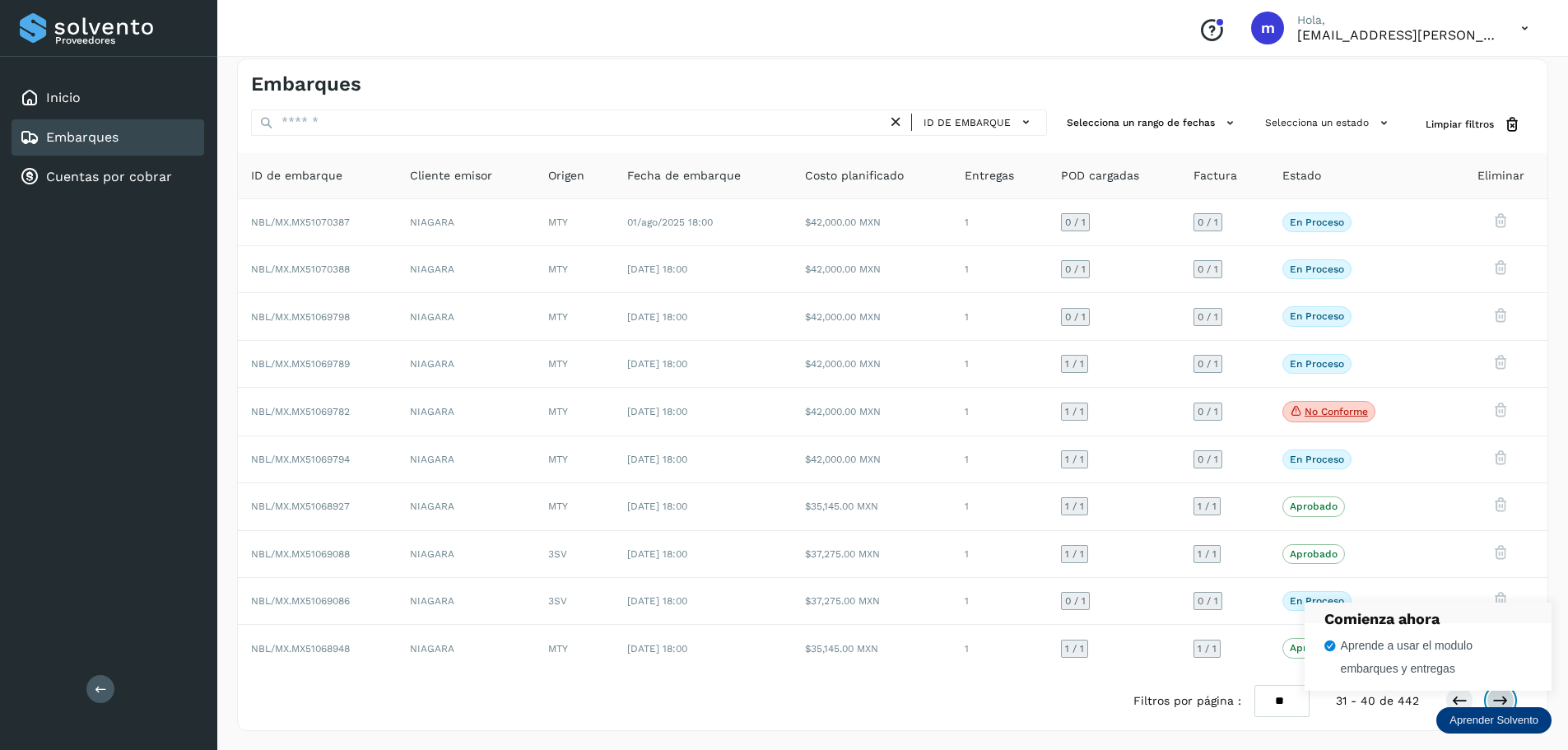
click at [1494, 698] on icon at bounding box center [1501, 700] width 16 height 16
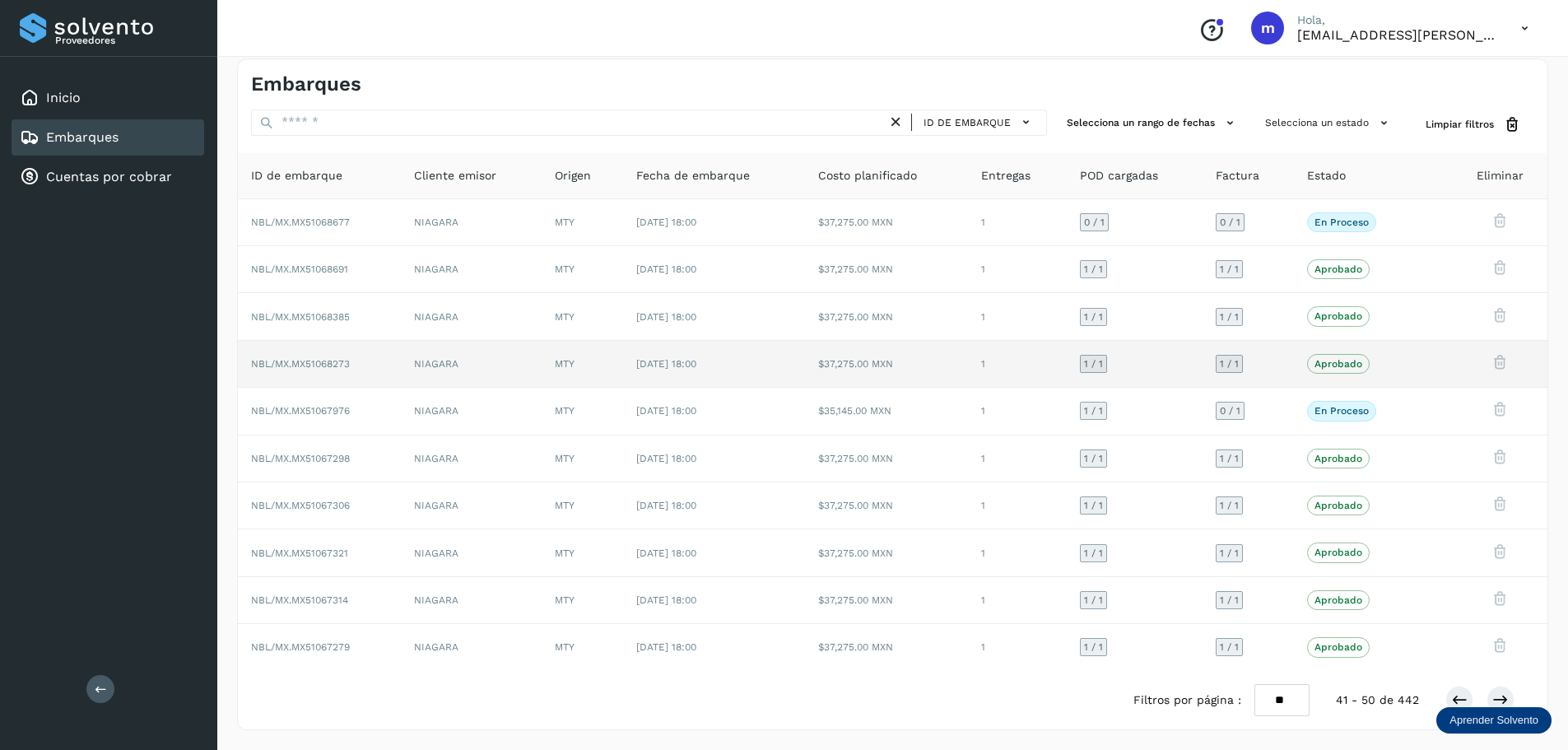
click at [326, 365] on span "NBL/MX.MX51068273" at bounding box center [301, 364] width 98 height 11
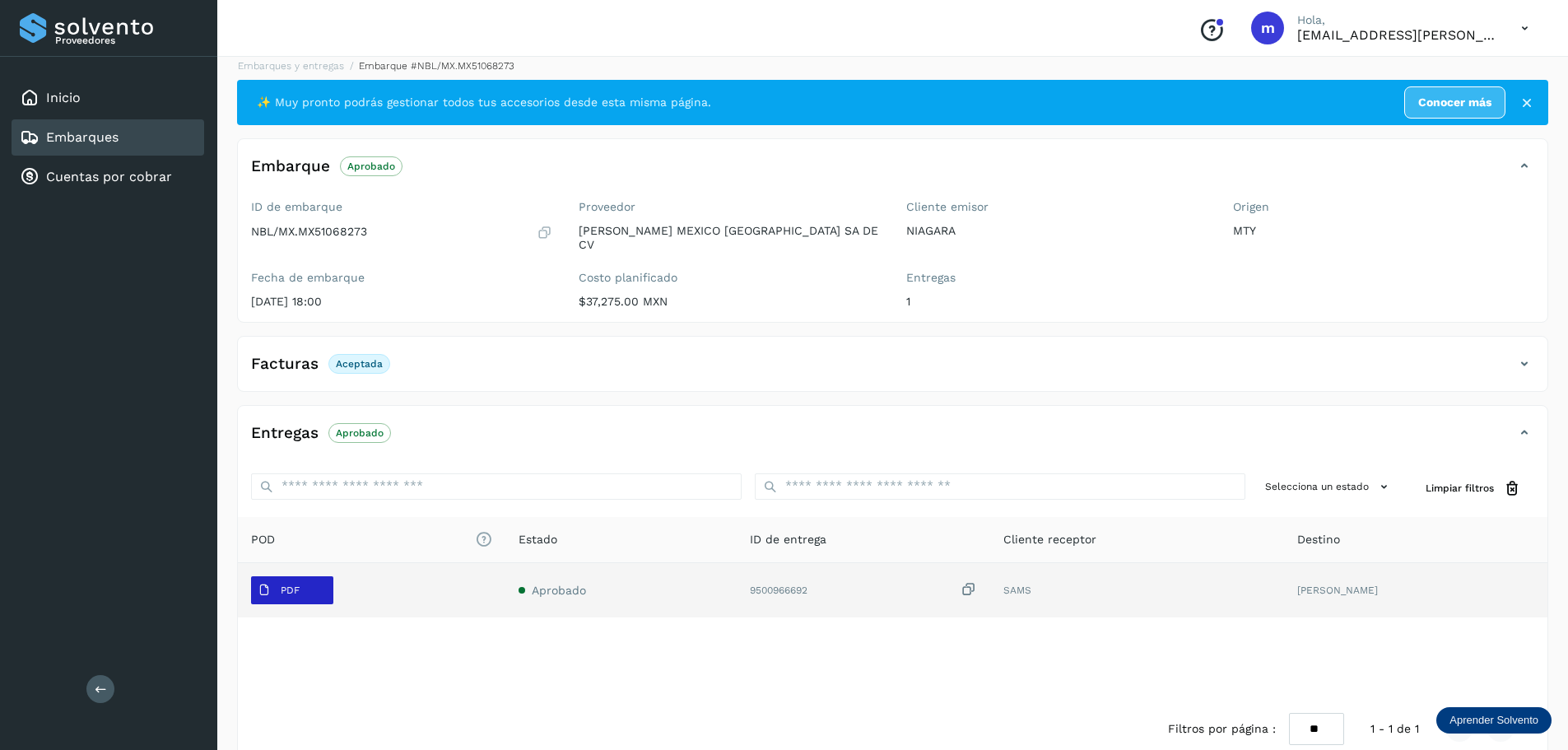
click at [300, 581] on span "PDF" at bounding box center [279, 590] width 55 height 26
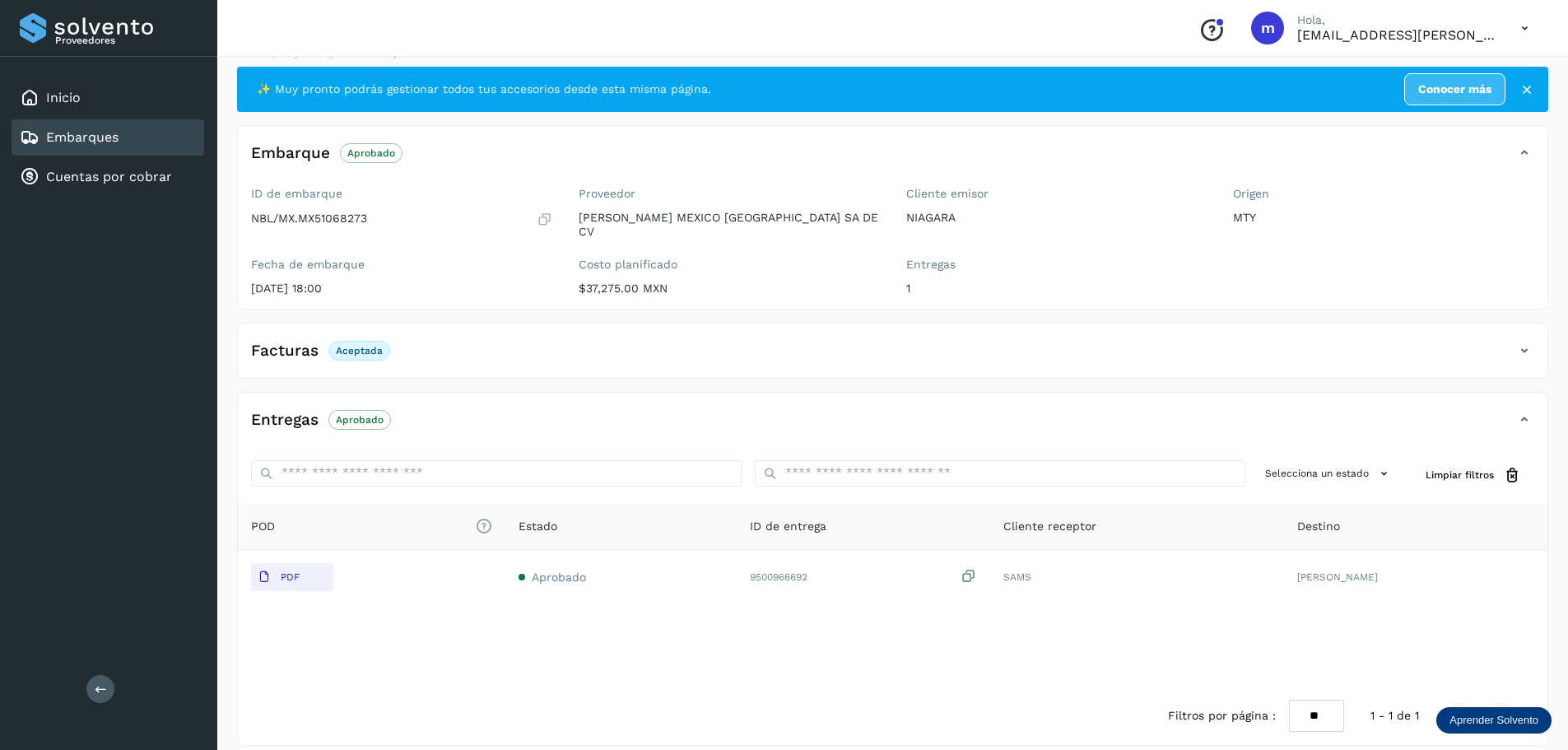
scroll to position [29, 0]
